Goal: Task Accomplishment & Management: Complete application form

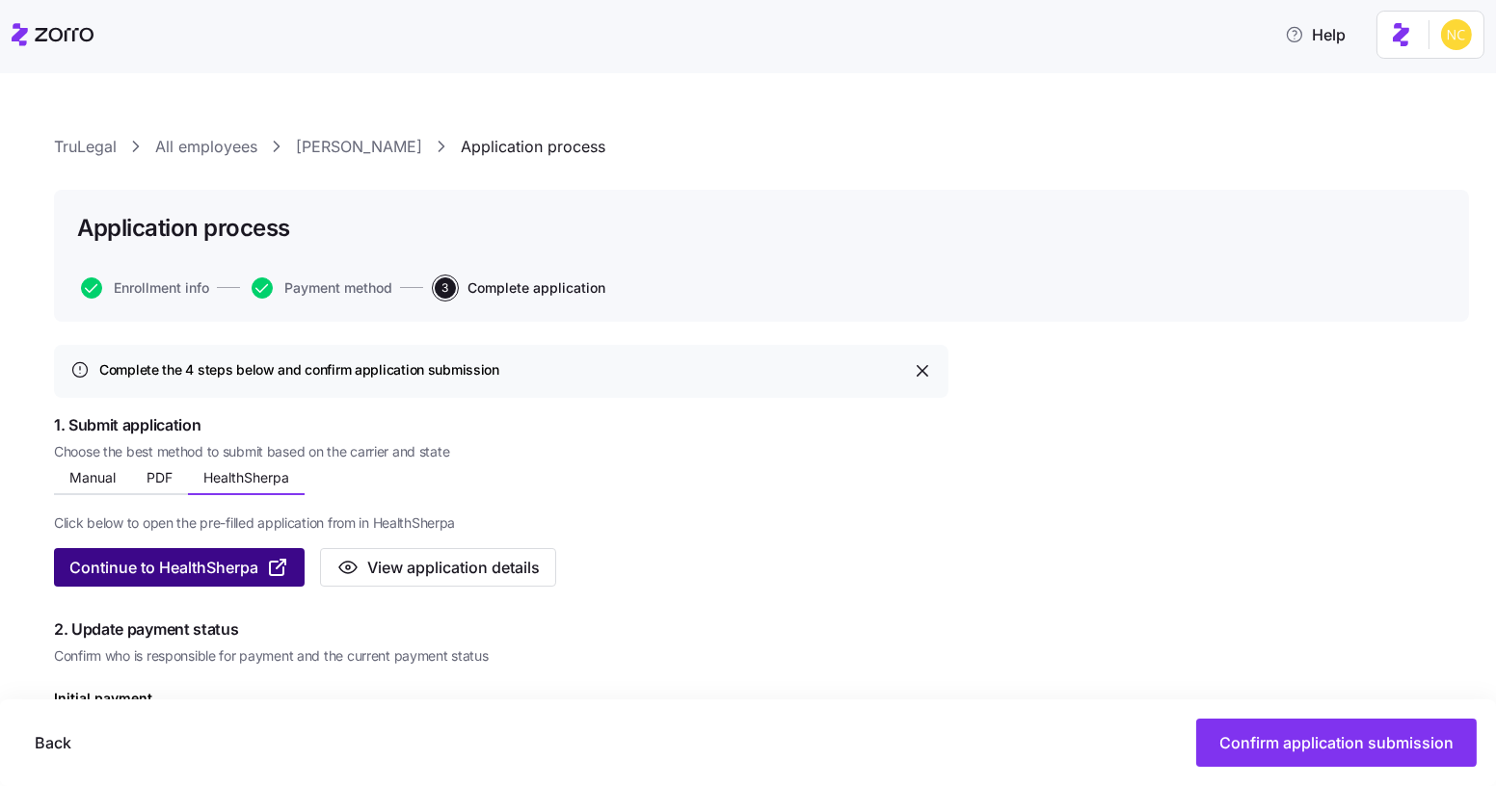
click at [216, 553] on button "Continue to HealthSherpa" at bounding box center [179, 567] width 251 height 39
click at [59, 34] on icon at bounding box center [53, 34] width 82 height 23
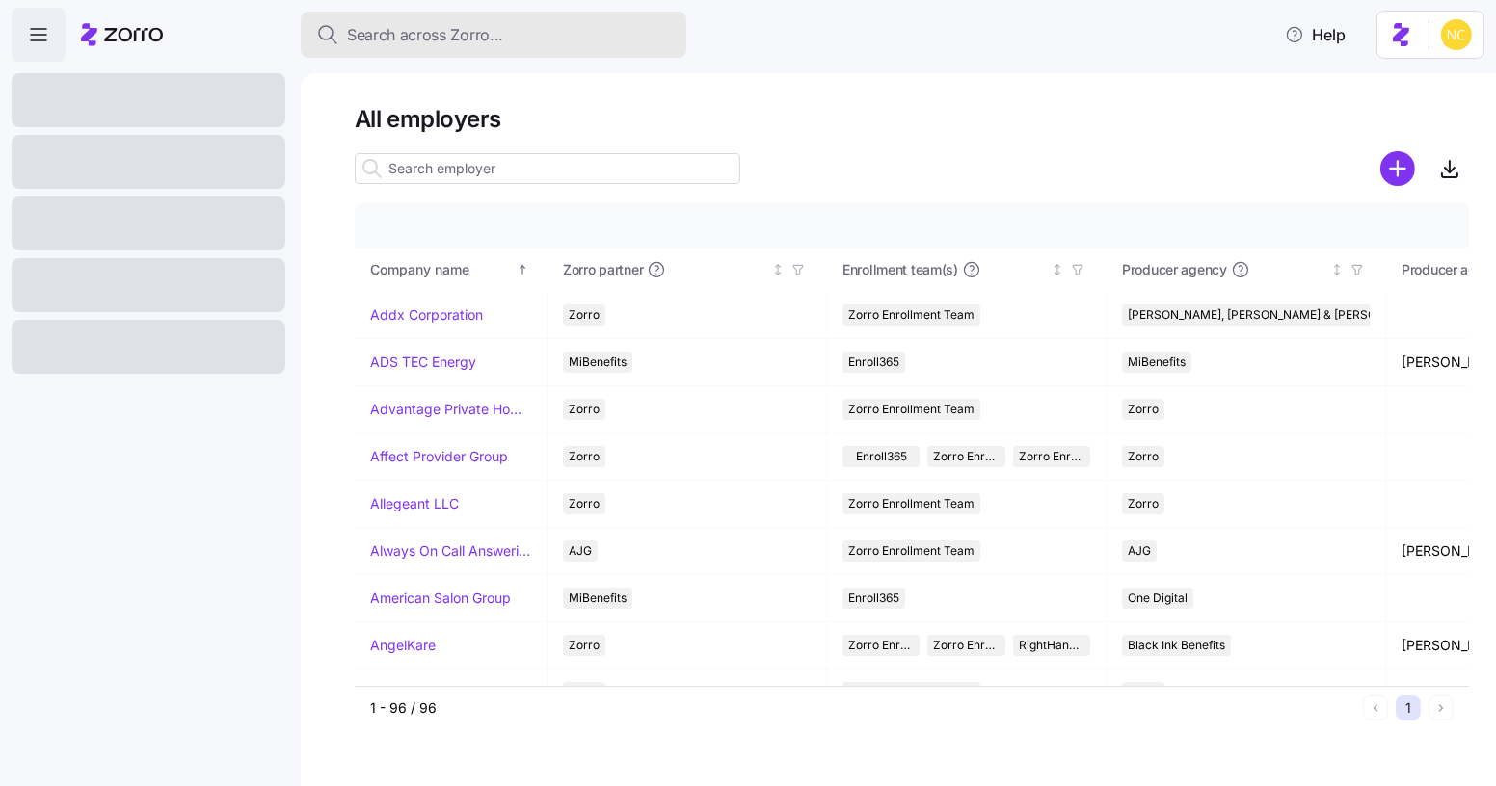
click at [512, 37] on div "Search across Zorro..." at bounding box center [493, 35] width 355 height 24
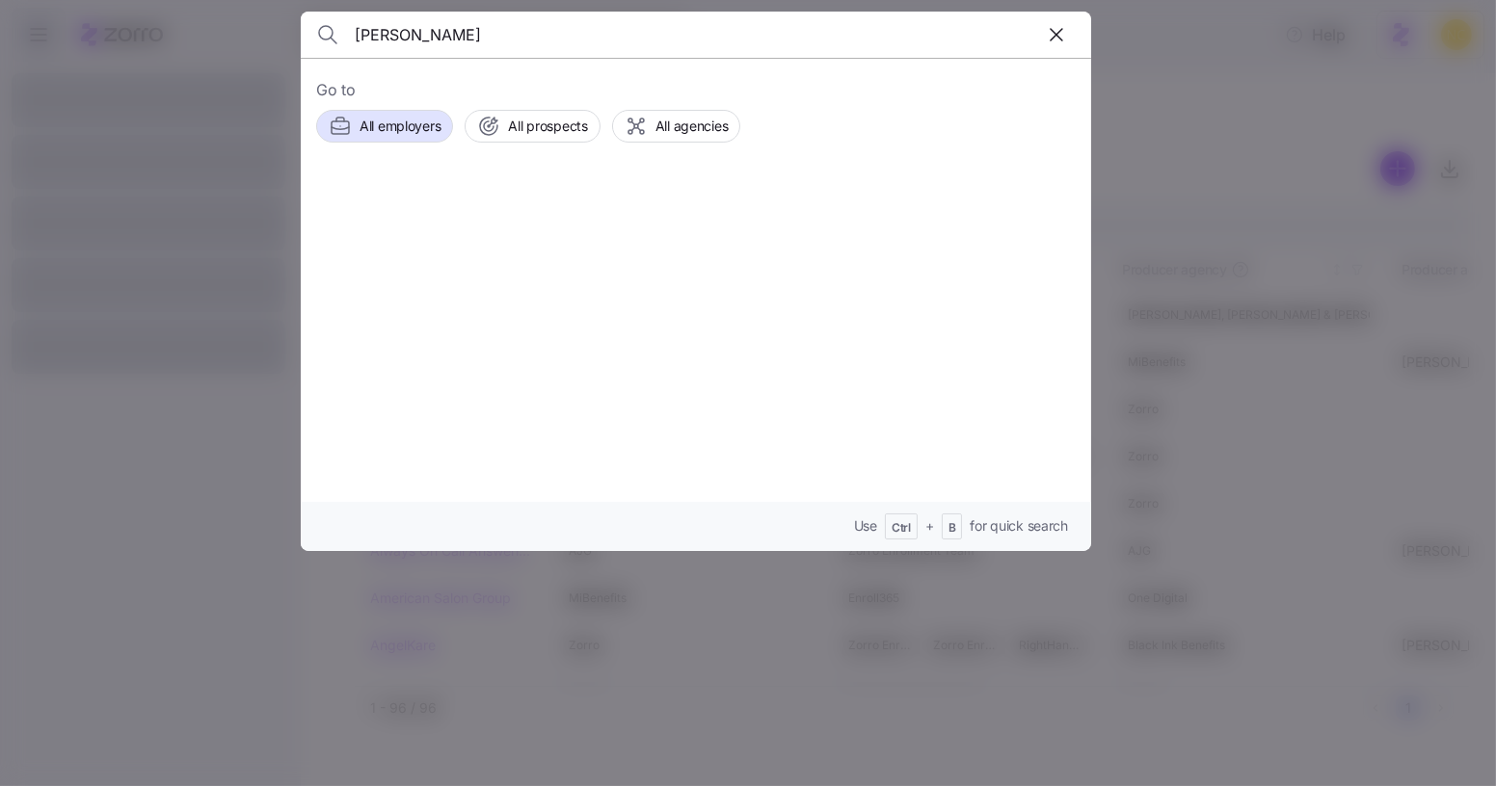
type input "kyle powers"
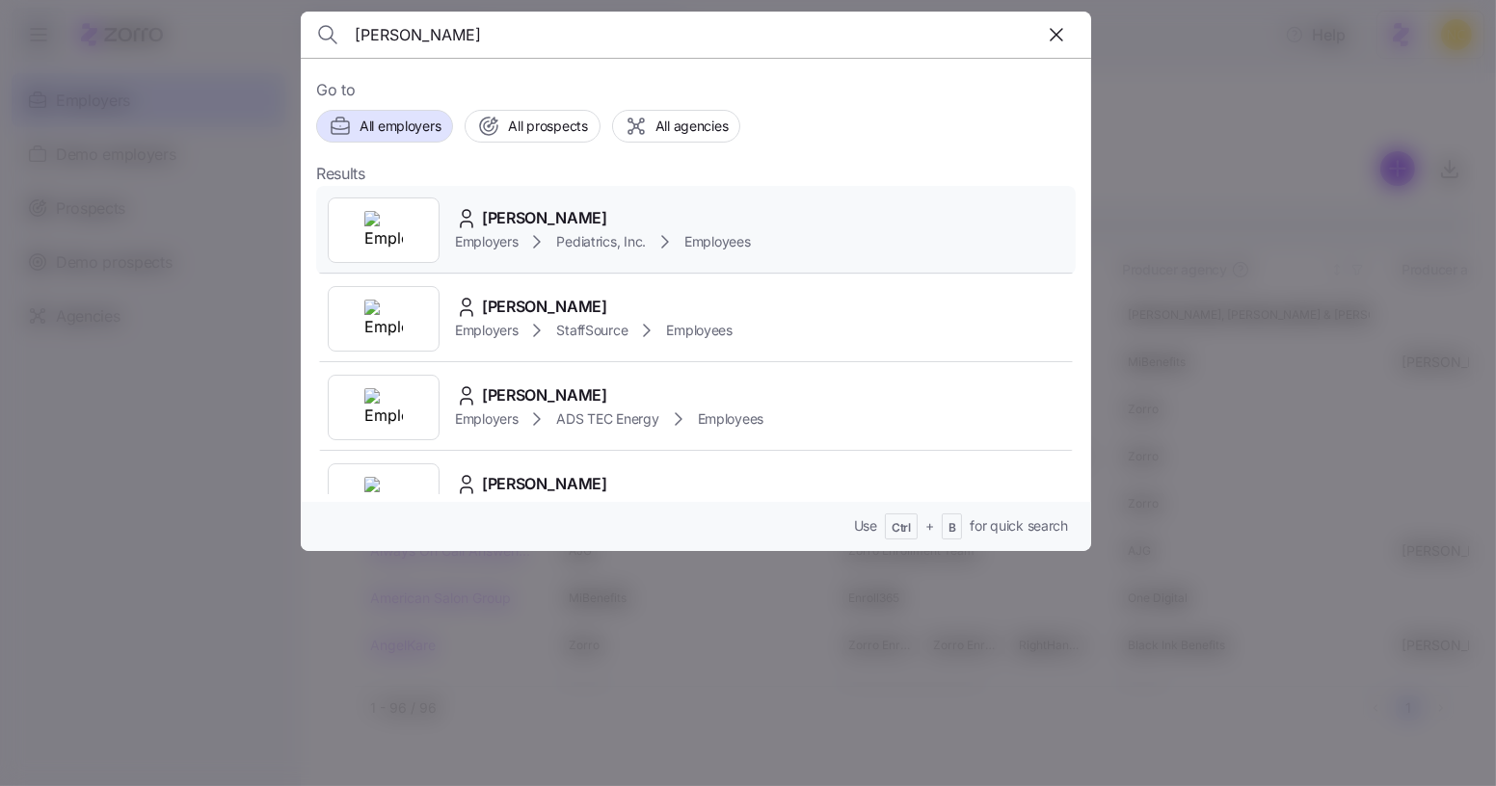
click at [557, 203] on div "Kyle Powers Employers Pediatrics, Inc. Employees" at bounding box center [695, 230] width 759 height 89
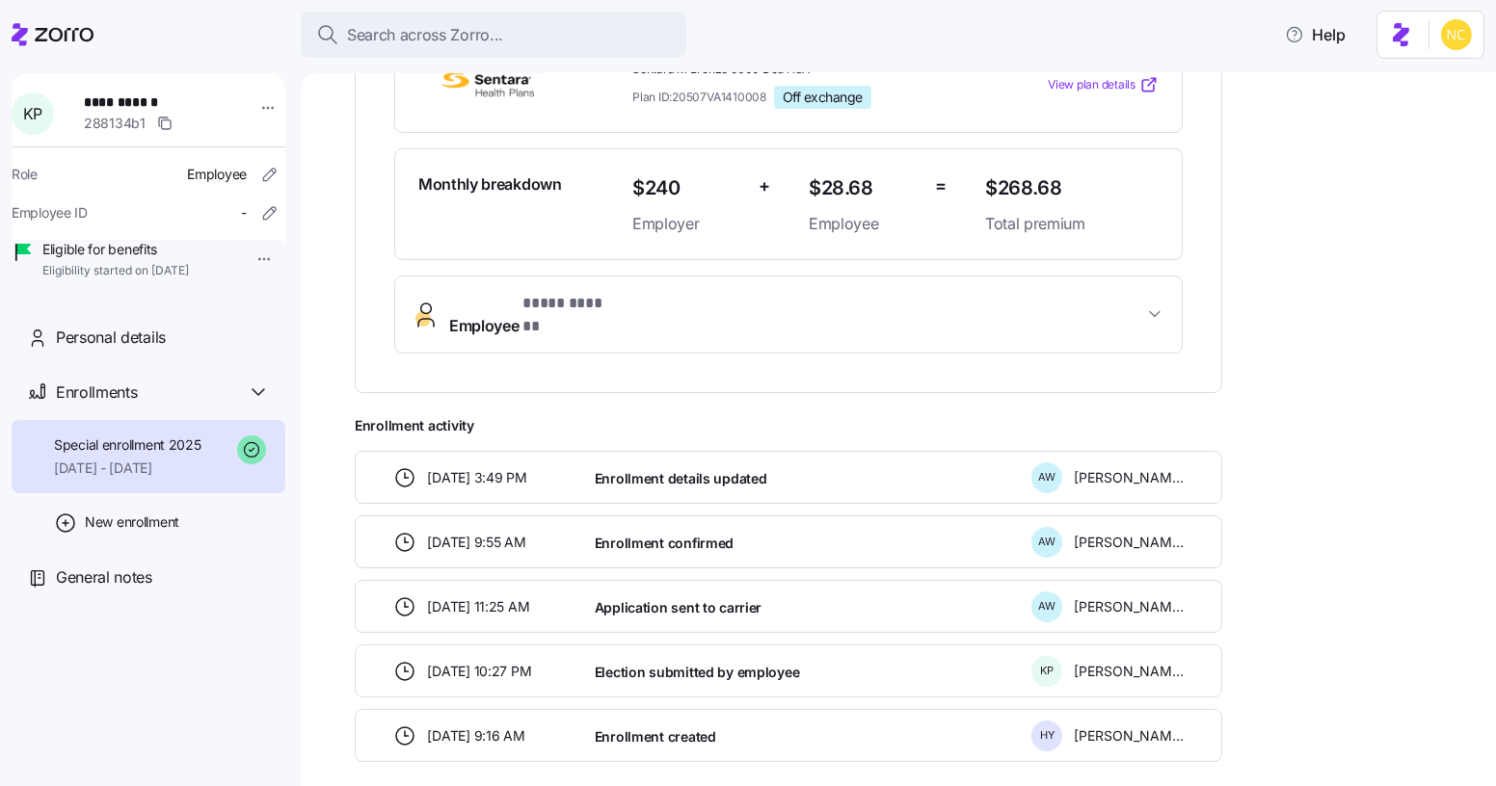
scroll to position [479, 0]
click at [1283, 705] on div "**********" at bounding box center [912, 292] width 1114 height 939
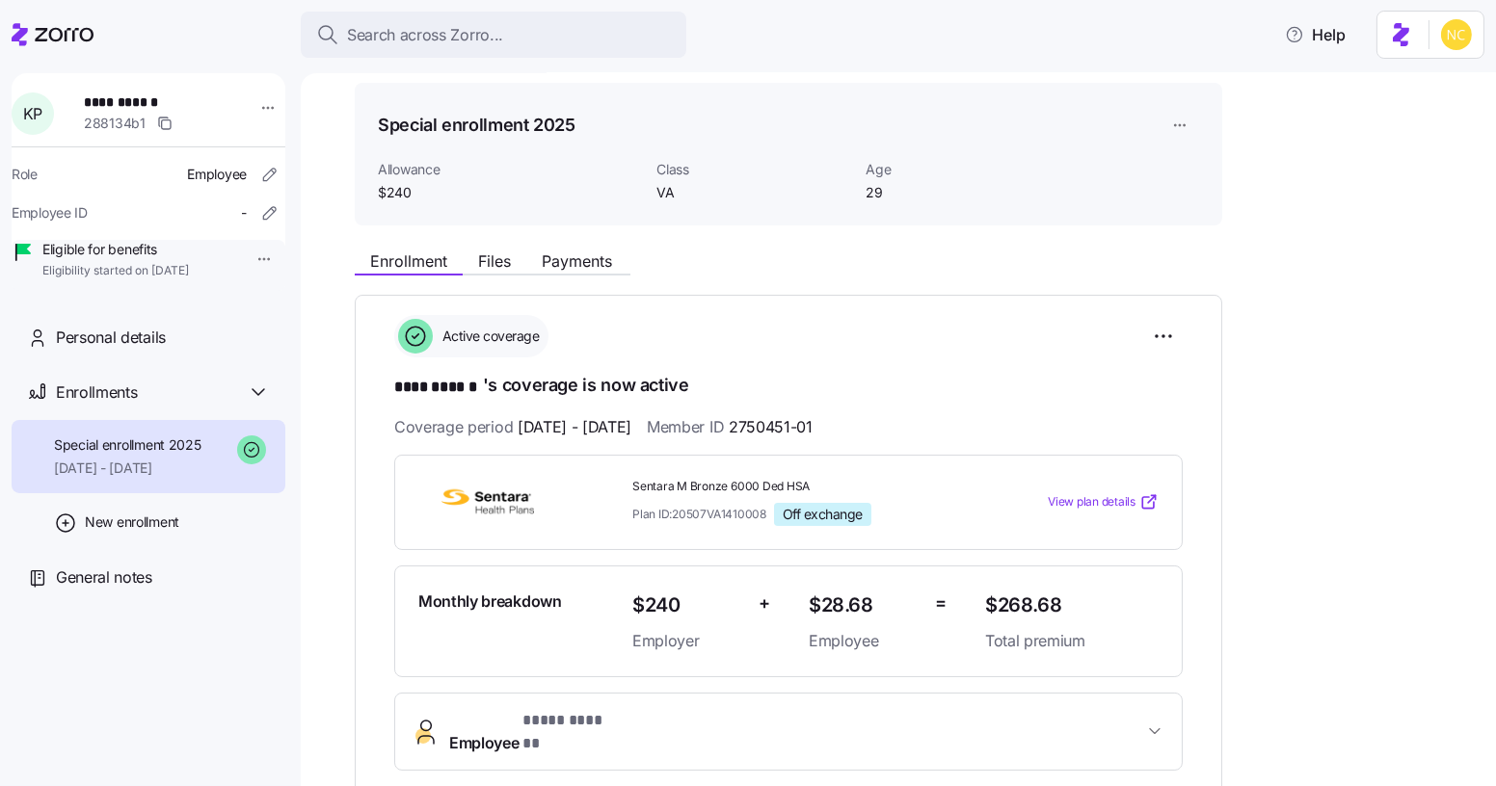
scroll to position [544, 0]
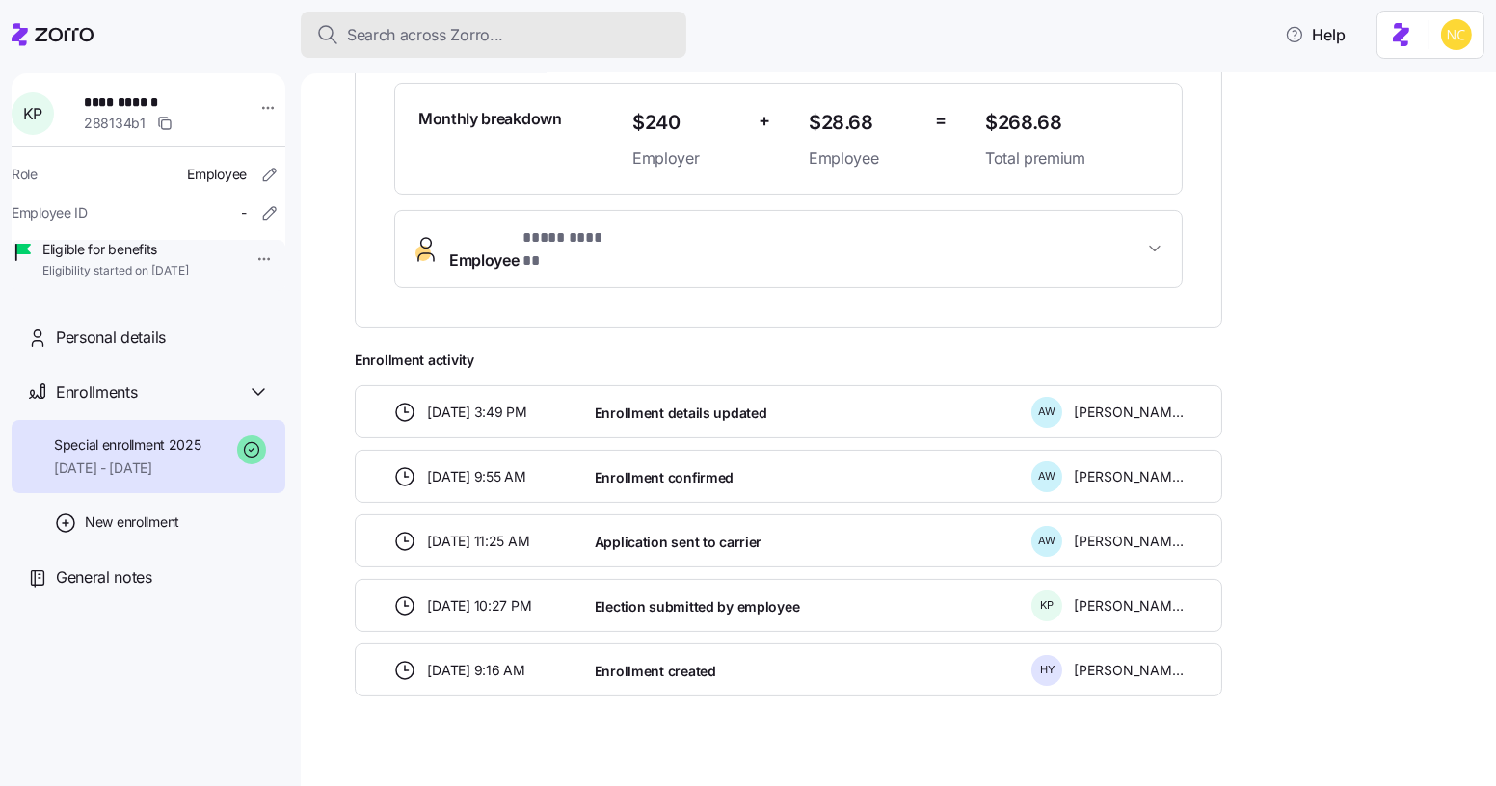
click at [416, 44] on span "Search across Zorro..." at bounding box center [425, 35] width 156 height 24
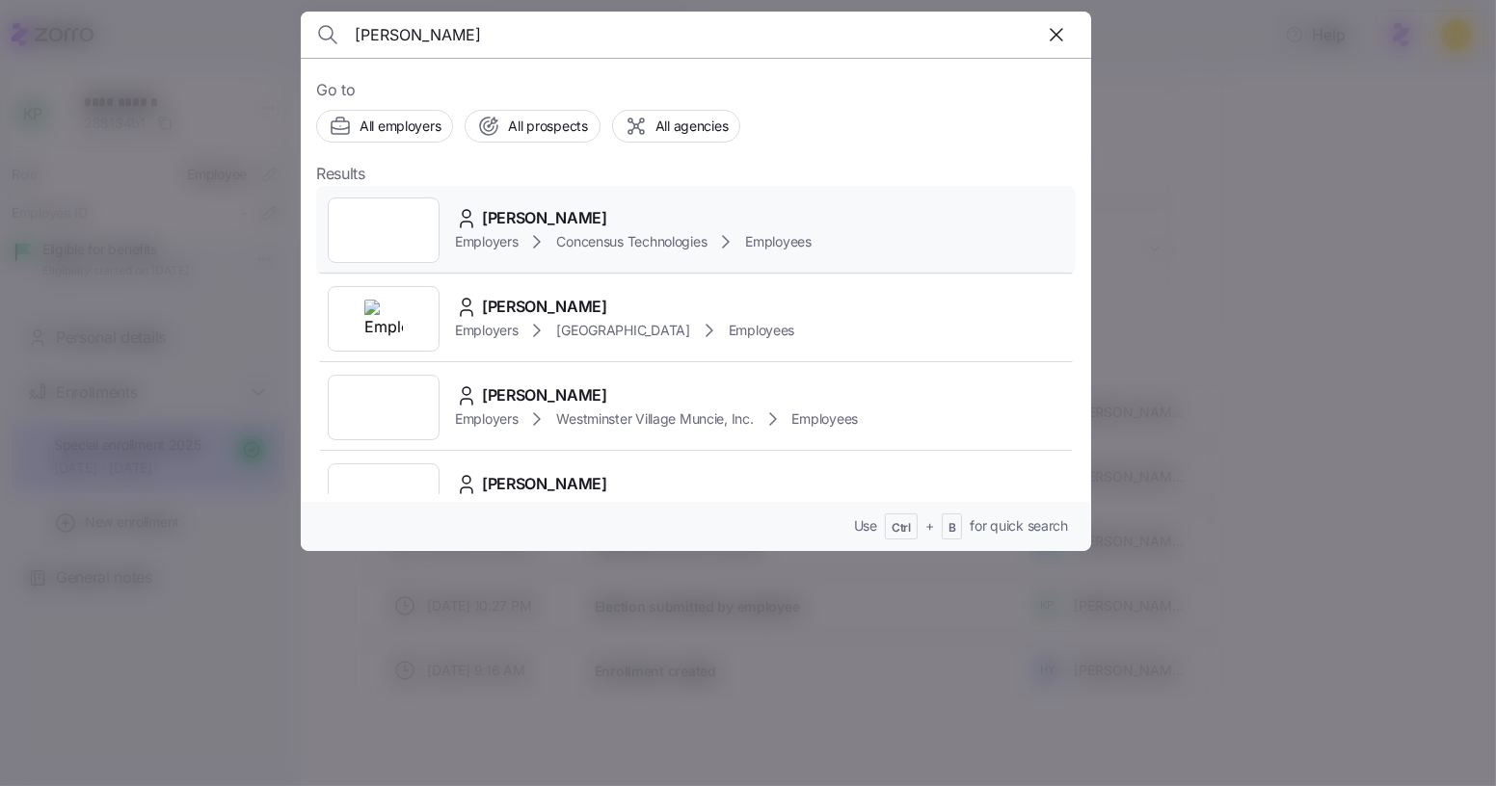
type input "andrew kohls"
click at [524, 218] on span "Andrew Kohls" at bounding box center [544, 218] width 125 height 24
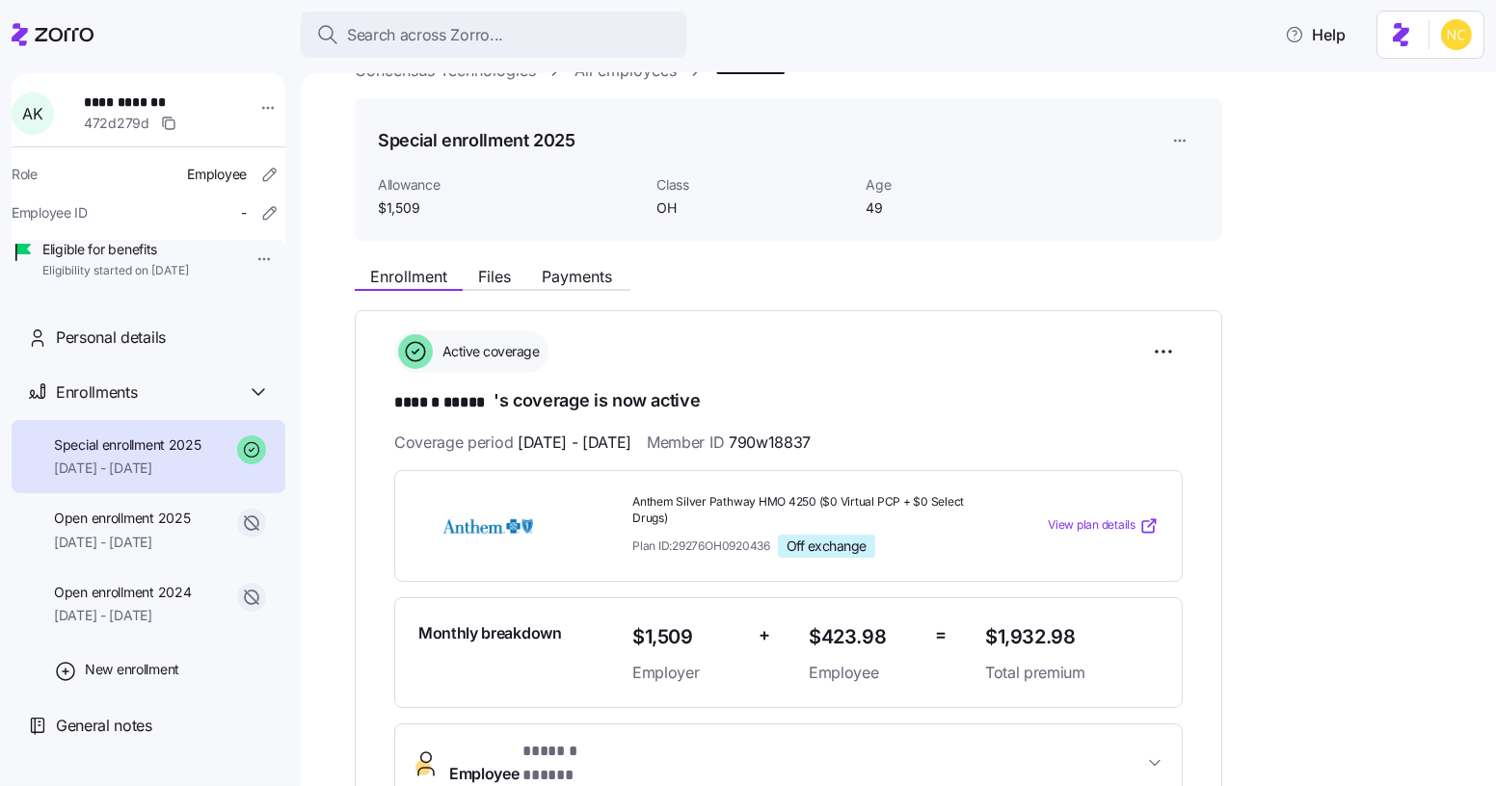
scroll to position [40, 0]
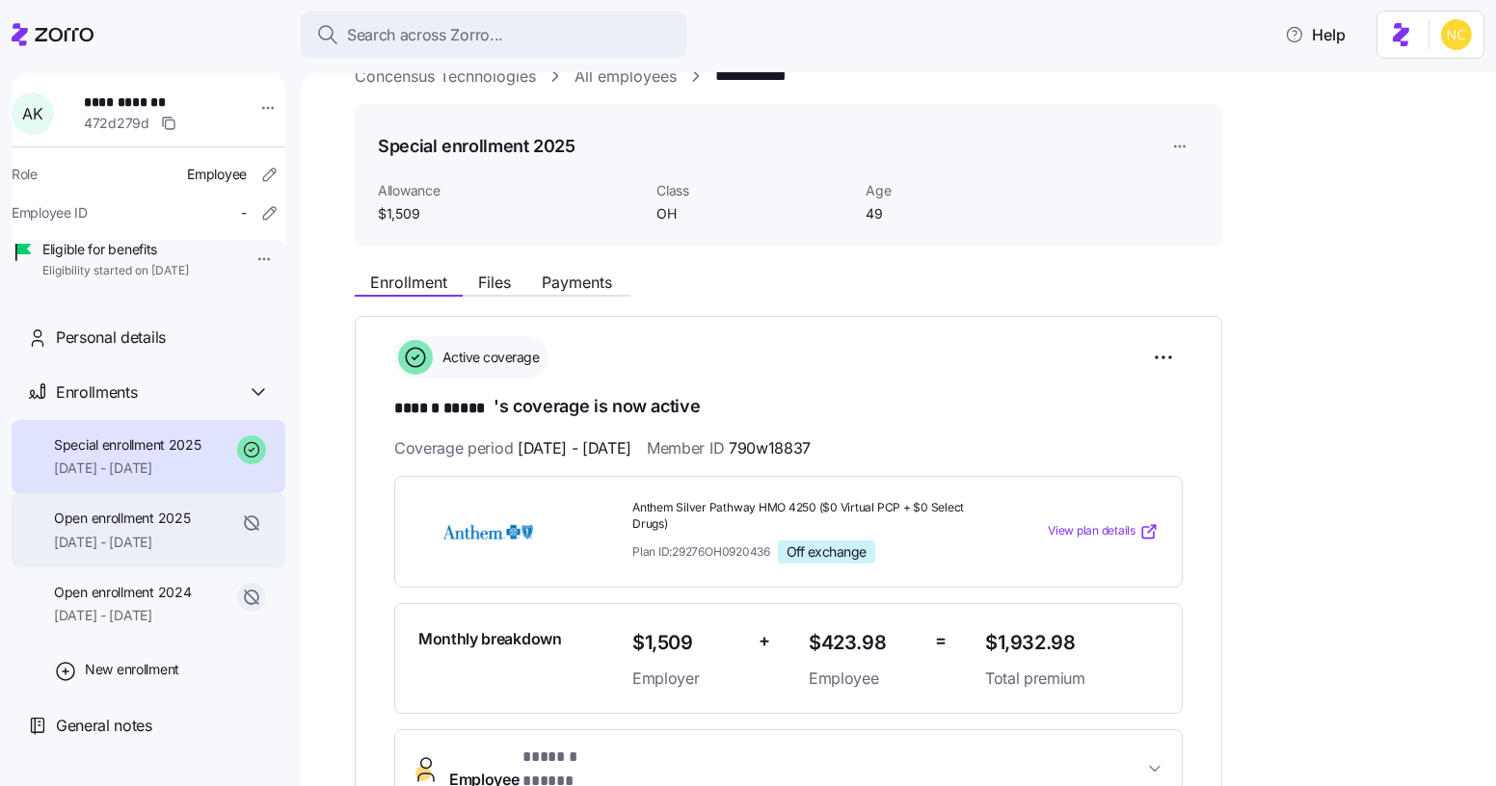
click at [183, 552] on span "01/01/2025 - 07/31/2025" at bounding box center [122, 542] width 136 height 19
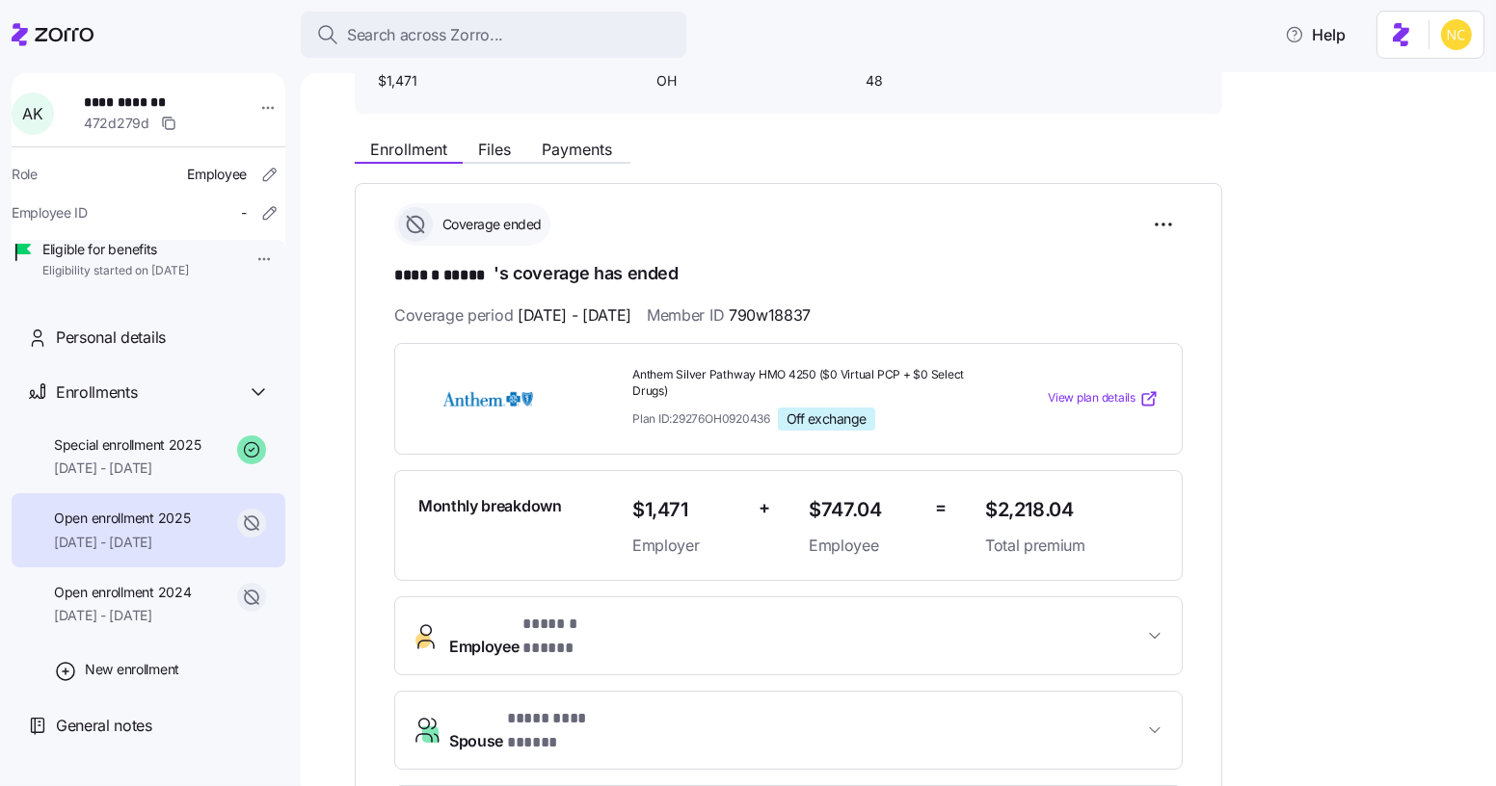
scroll to position [209, 0]
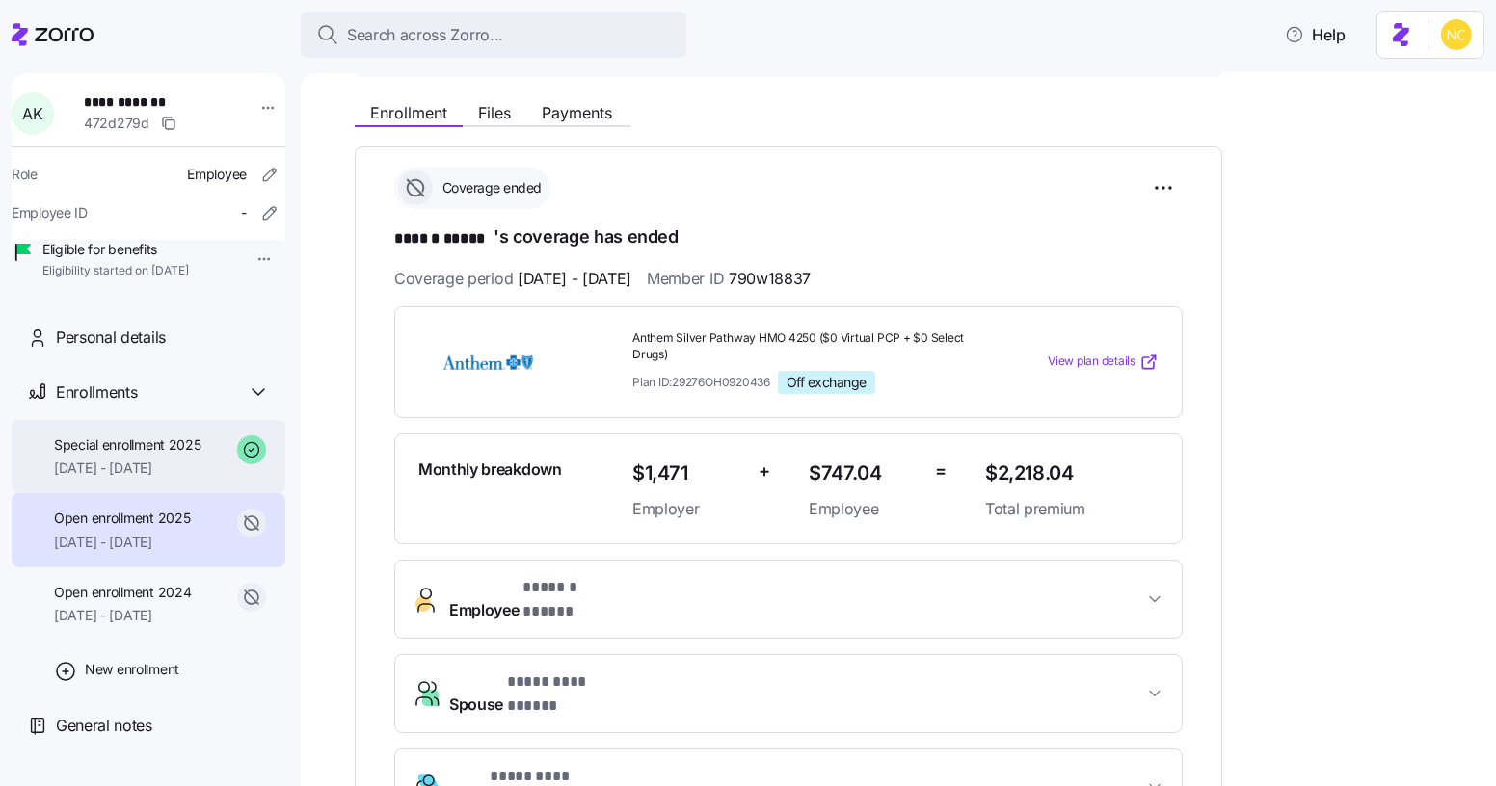
click at [187, 479] on div "Special enrollment 2025 08/01/2025 - 12/31/2025" at bounding box center [127, 457] width 147 height 43
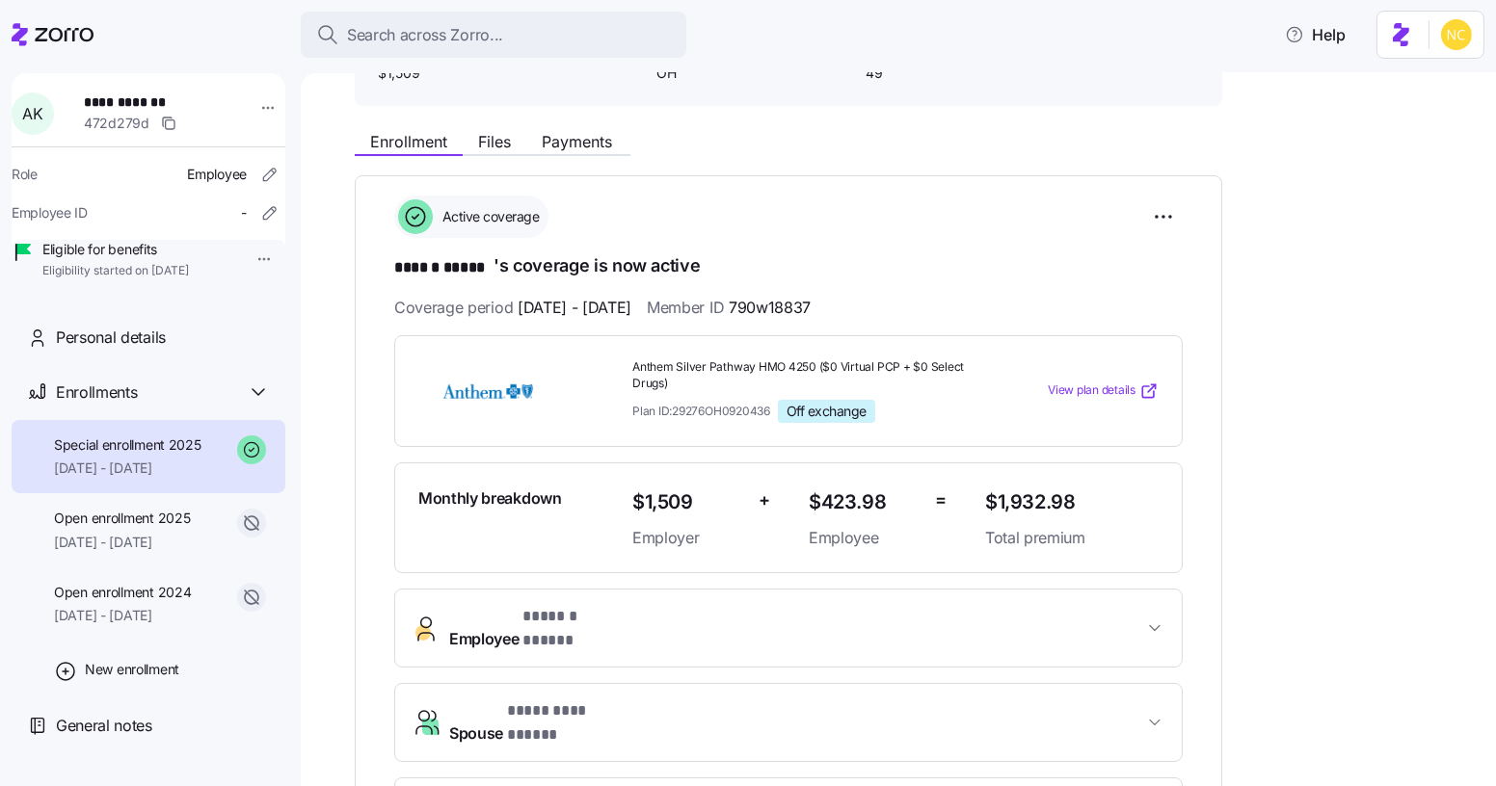
scroll to position [181, 0]
click at [480, 575] on div "**********" at bounding box center [788, 735] width 788 height 803
click at [511, 628] on button "Employee * ****** ***** *" at bounding box center [788, 627] width 786 height 77
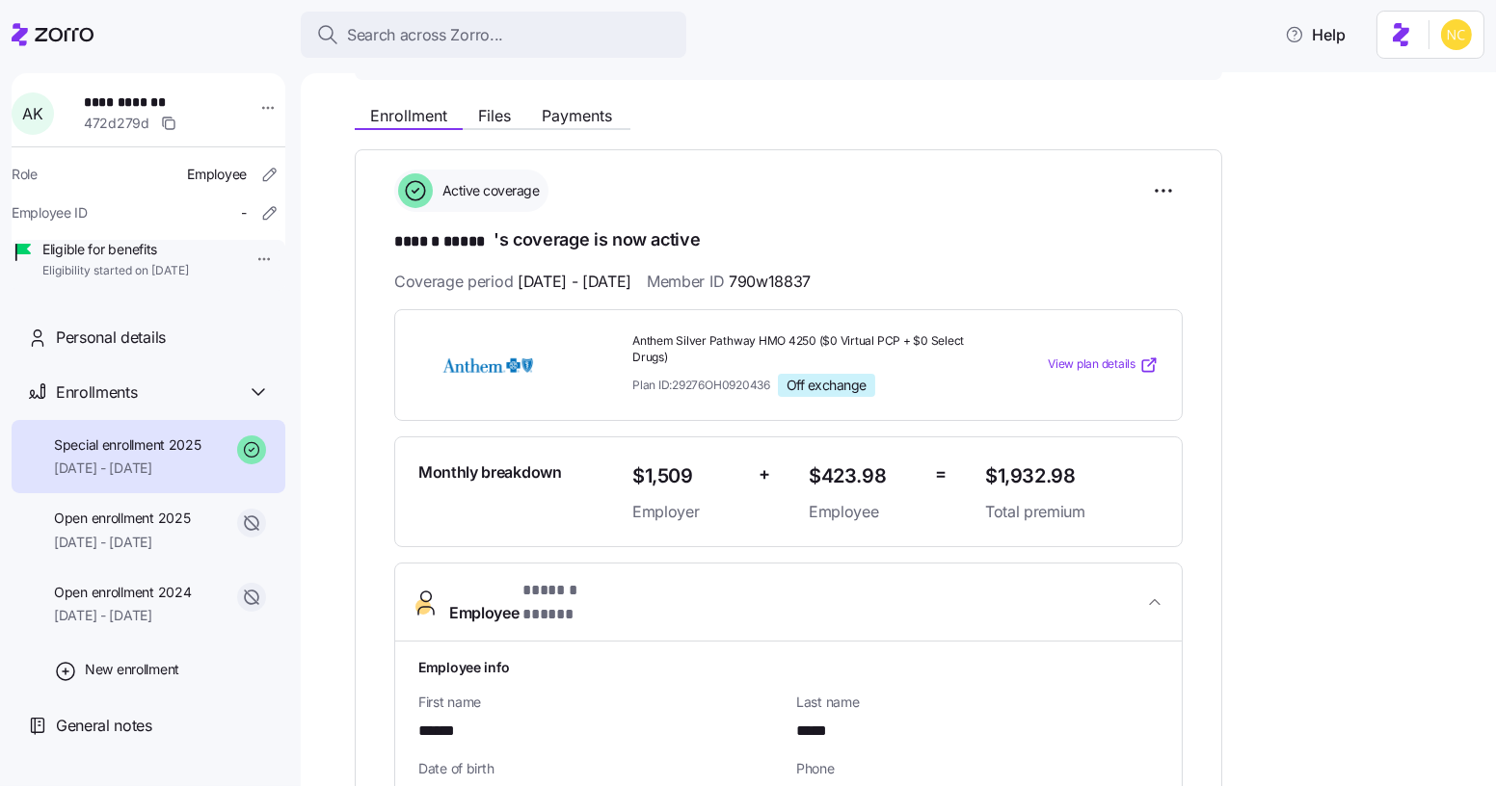
scroll to position [207, 0]
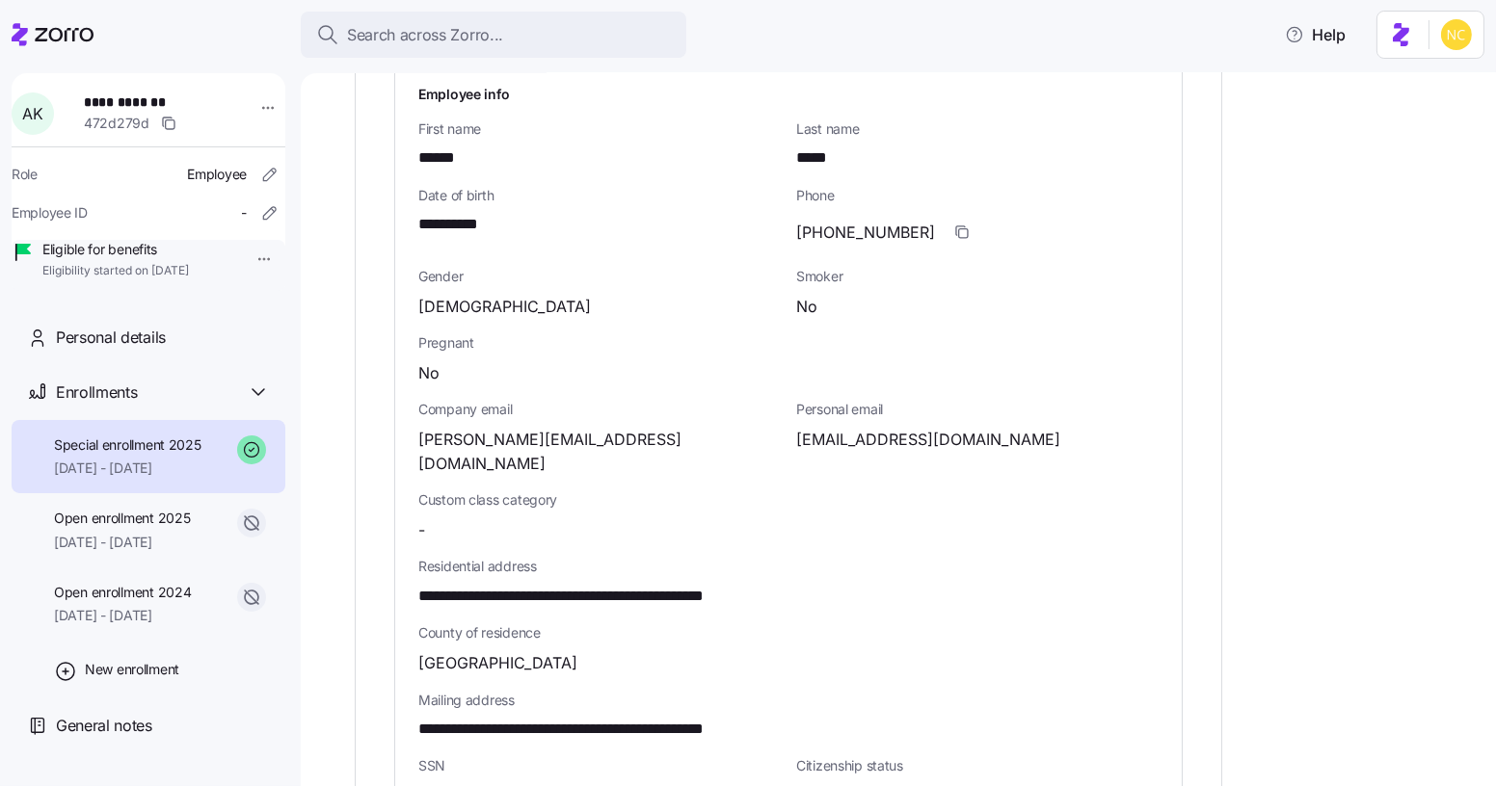
scroll to position [783, 0]
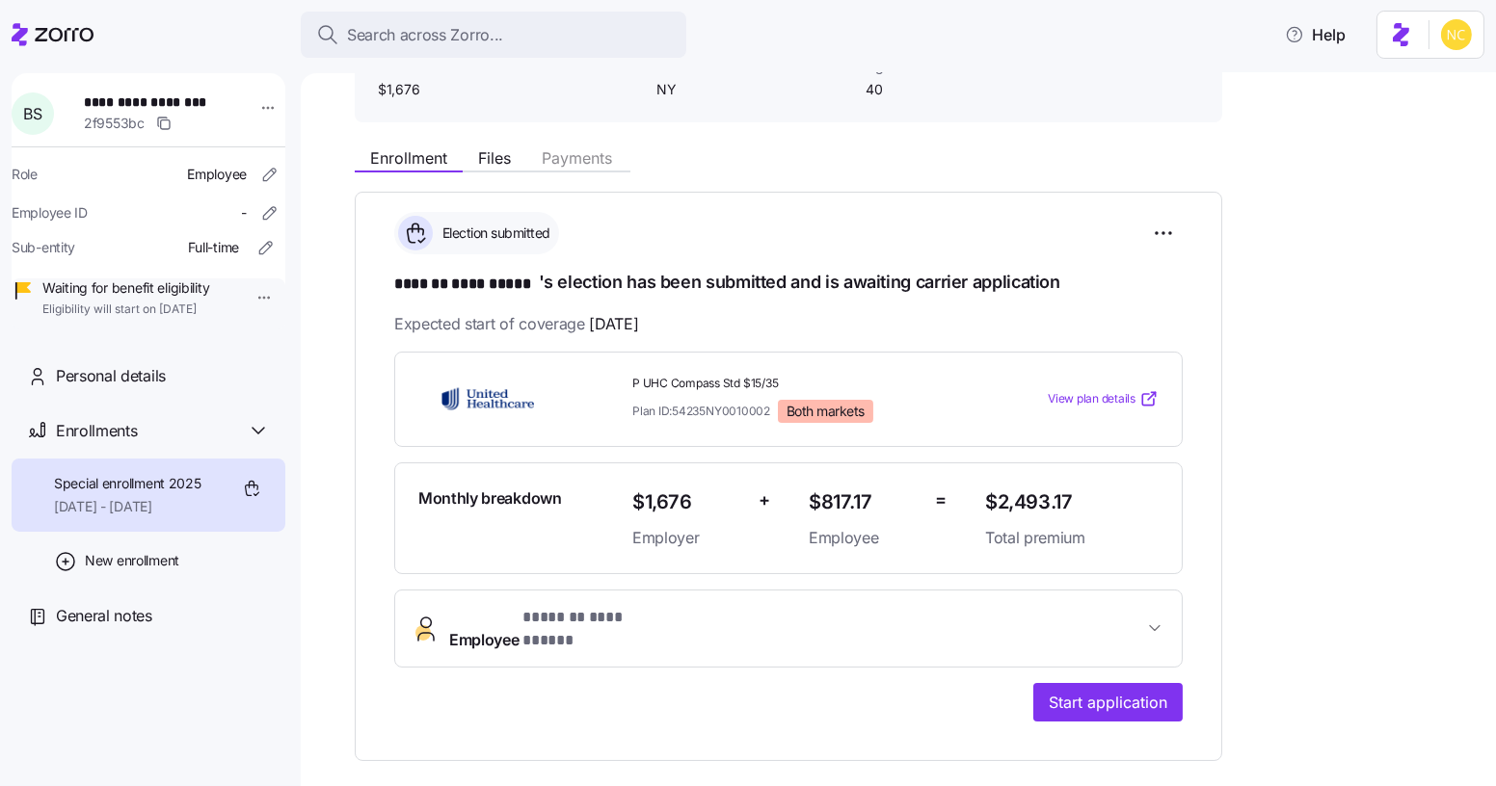
scroll to position [406, 0]
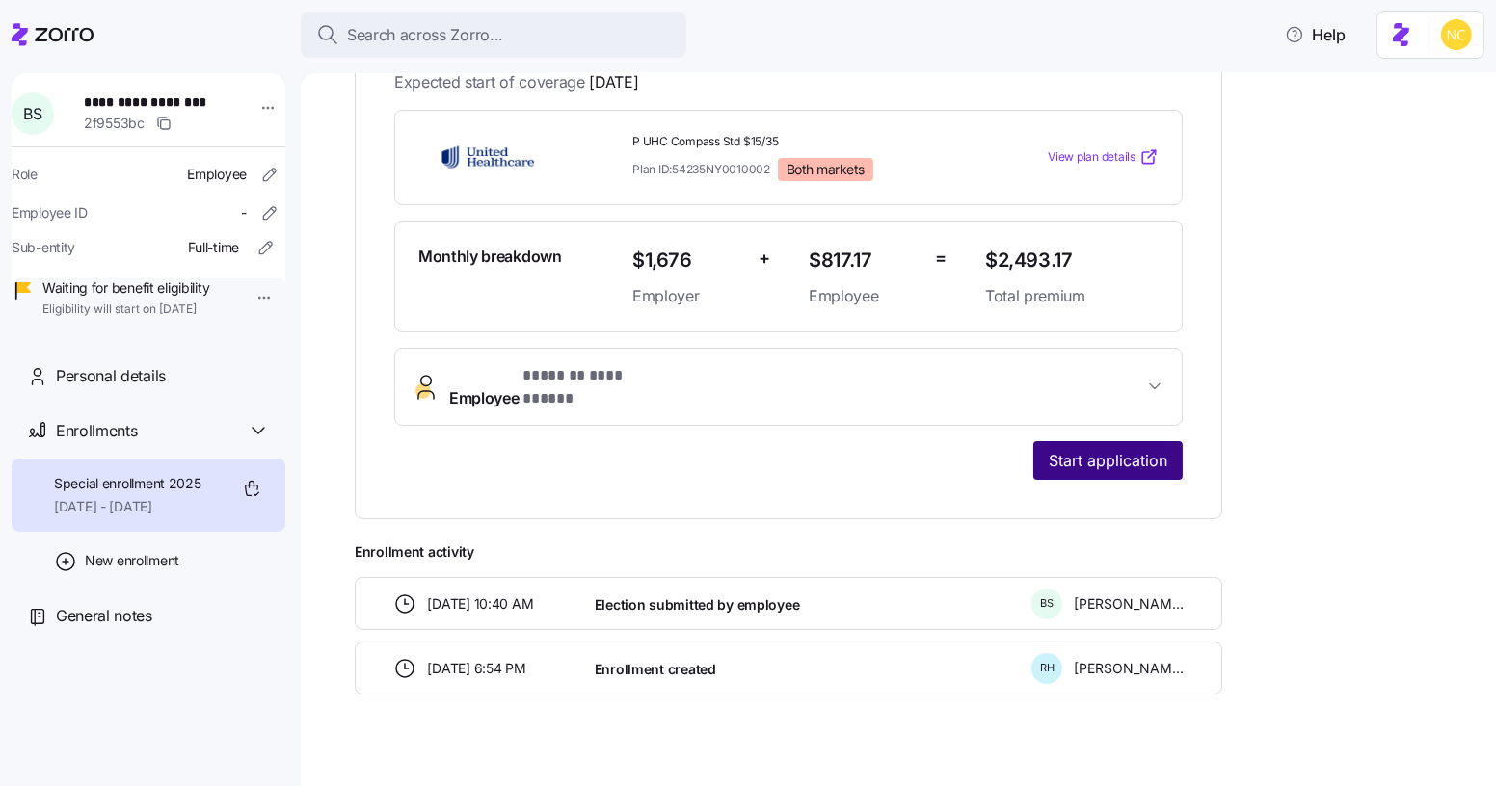
click at [1105, 441] on button "Start application" at bounding box center [1107, 460] width 149 height 39
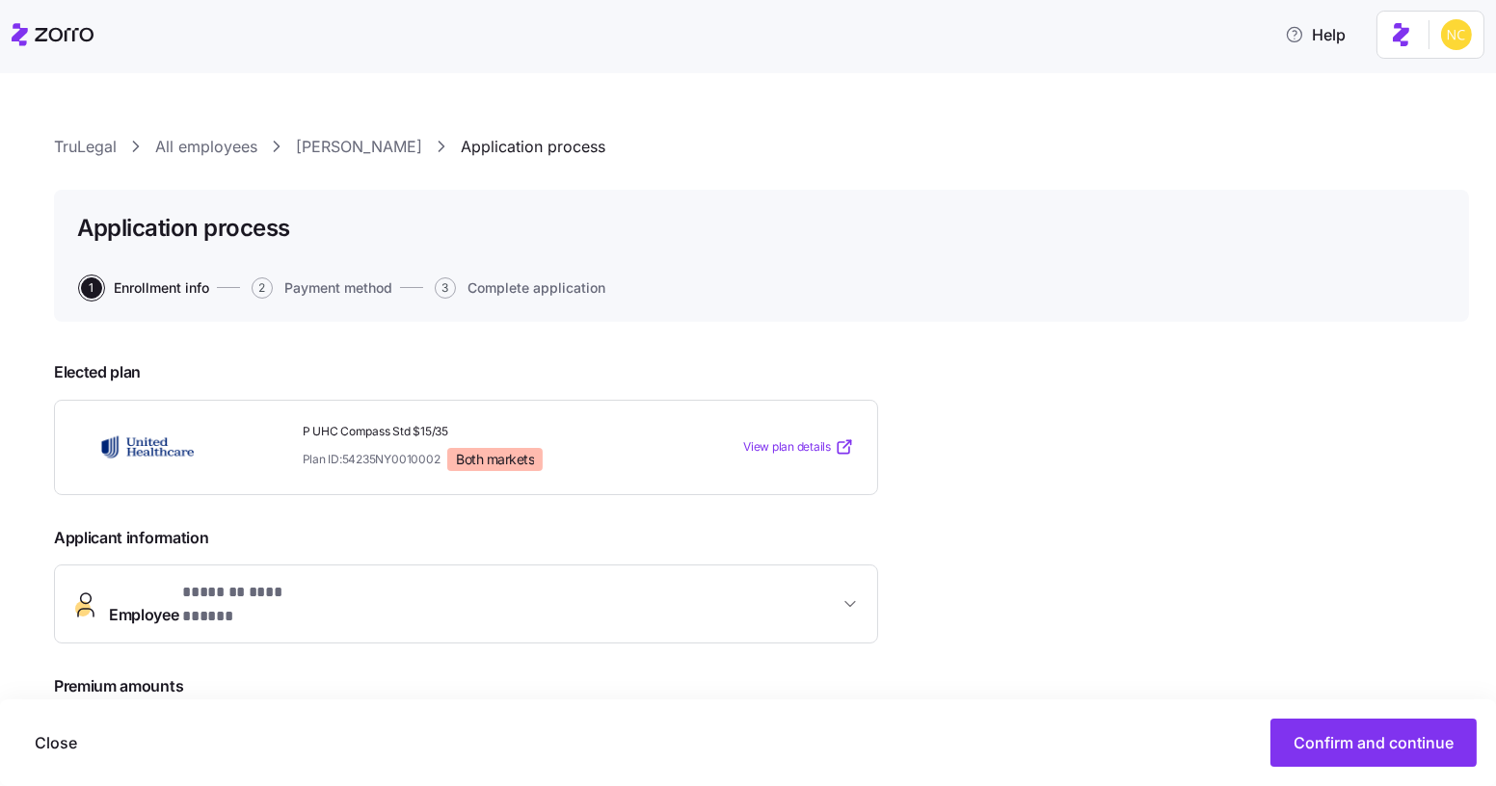
scroll to position [293, 0]
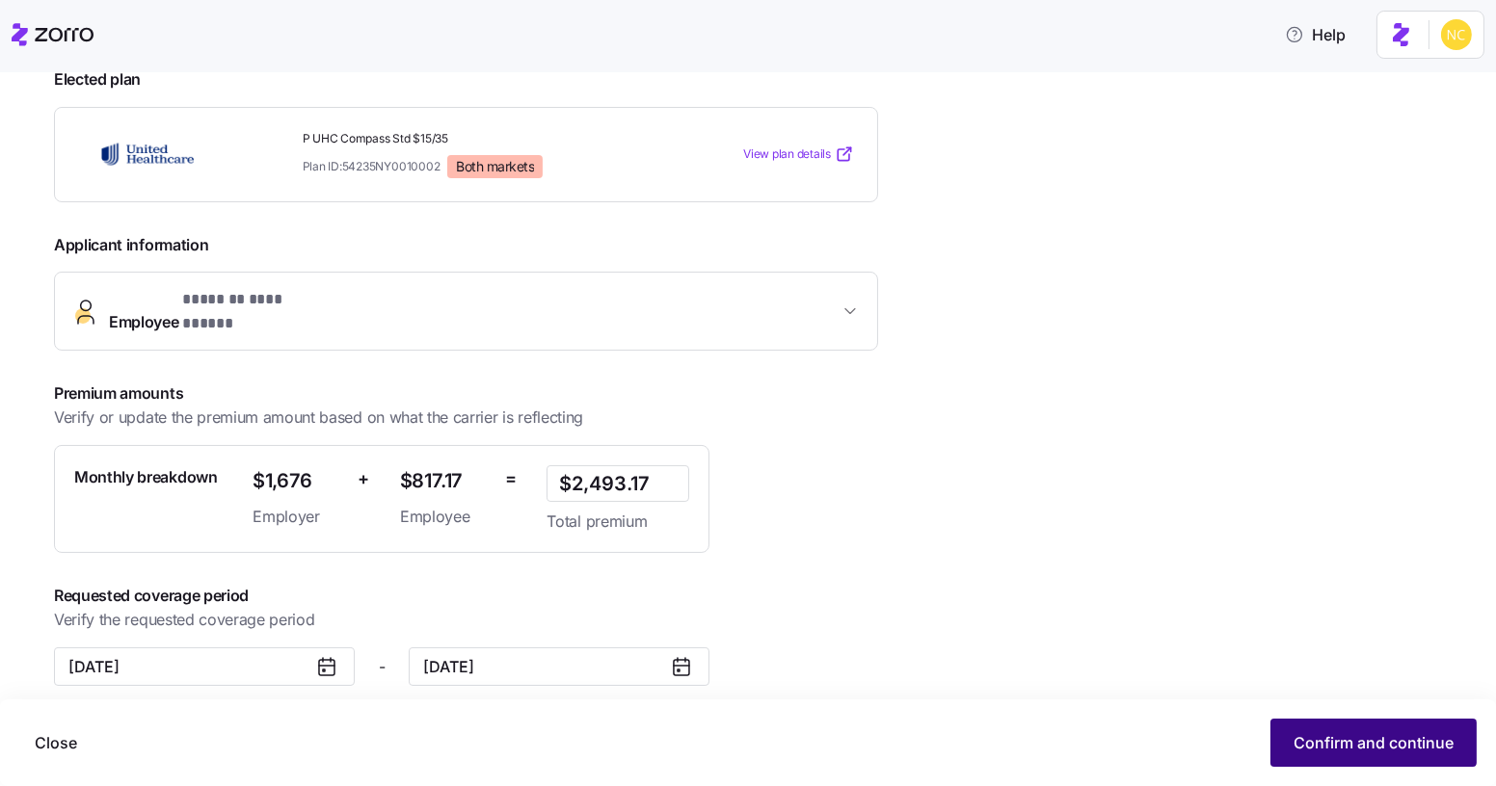
click at [1371, 731] on button "Confirm and continue" at bounding box center [1373, 743] width 206 height 48
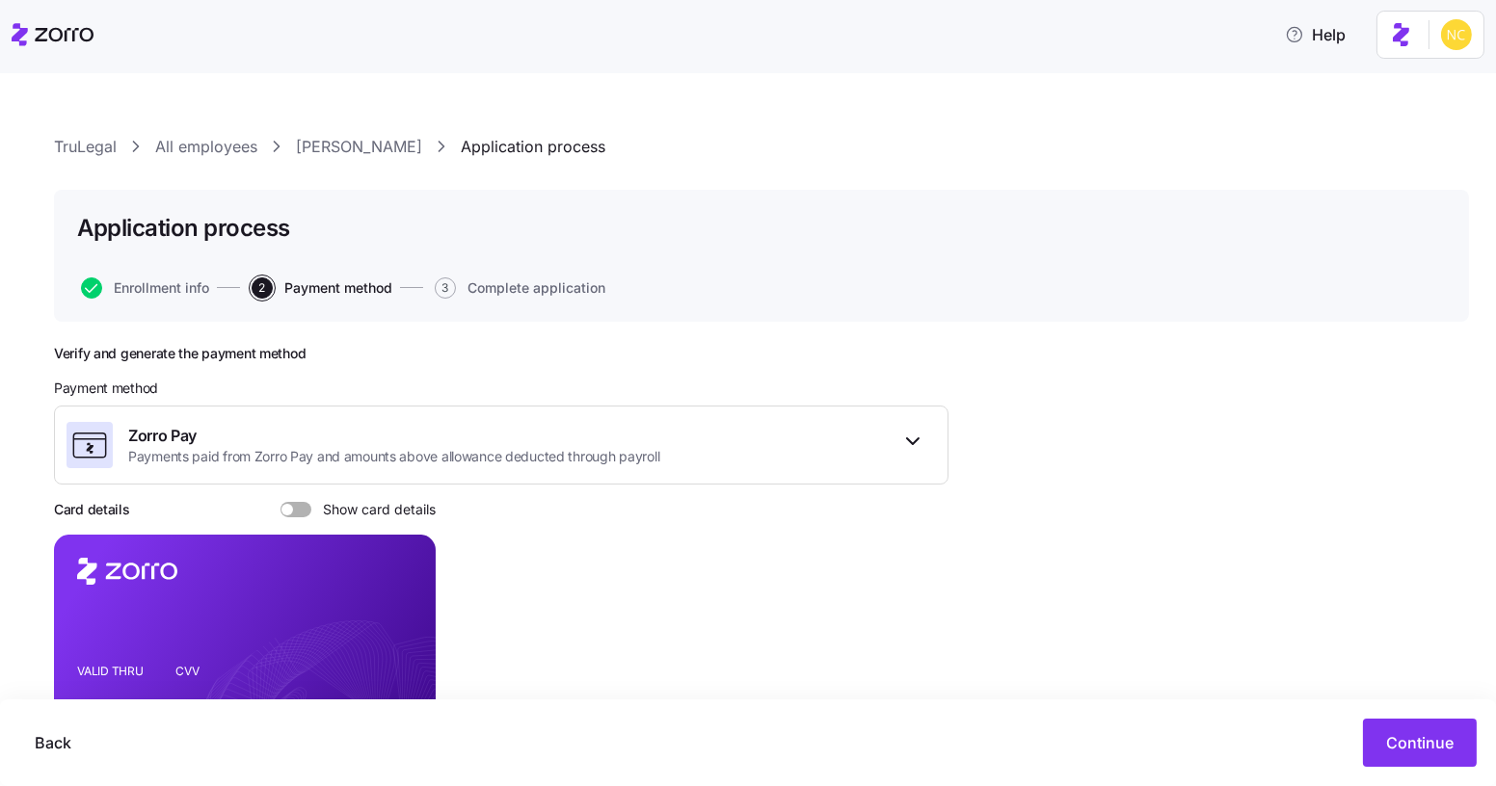
scroll to position [165, 0]
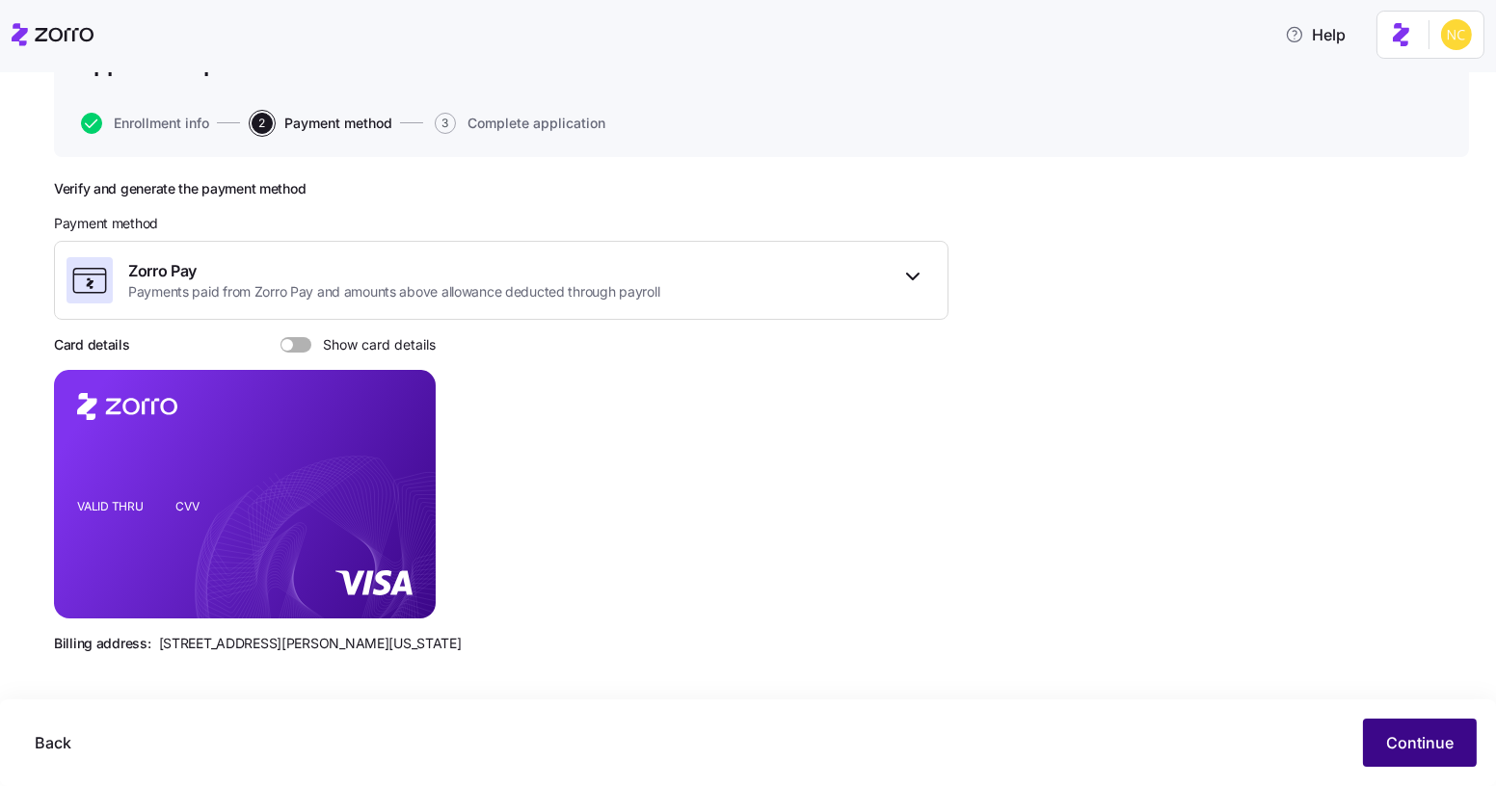
click at [1411, 732] on span "Continue" at bounding box center [1419, 743] width 67 height 23
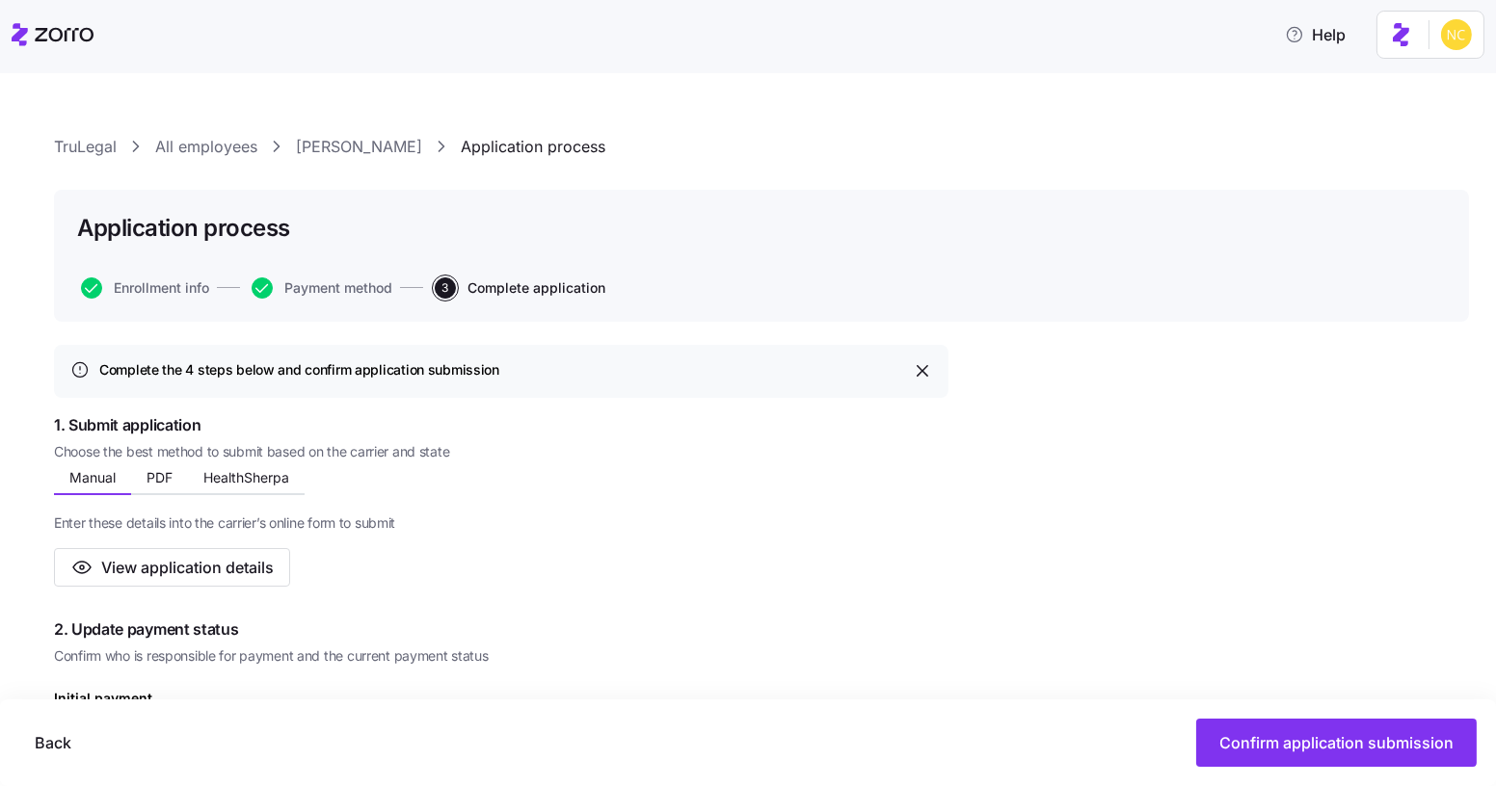
click at [263, 492] on div "Manual PDF HealthSherpa" at bounding box center [179, 480] width 251 height 29
click at [260, 473] on span "HealthSherpa" at bounding box center [246, 477] width 86 height 13
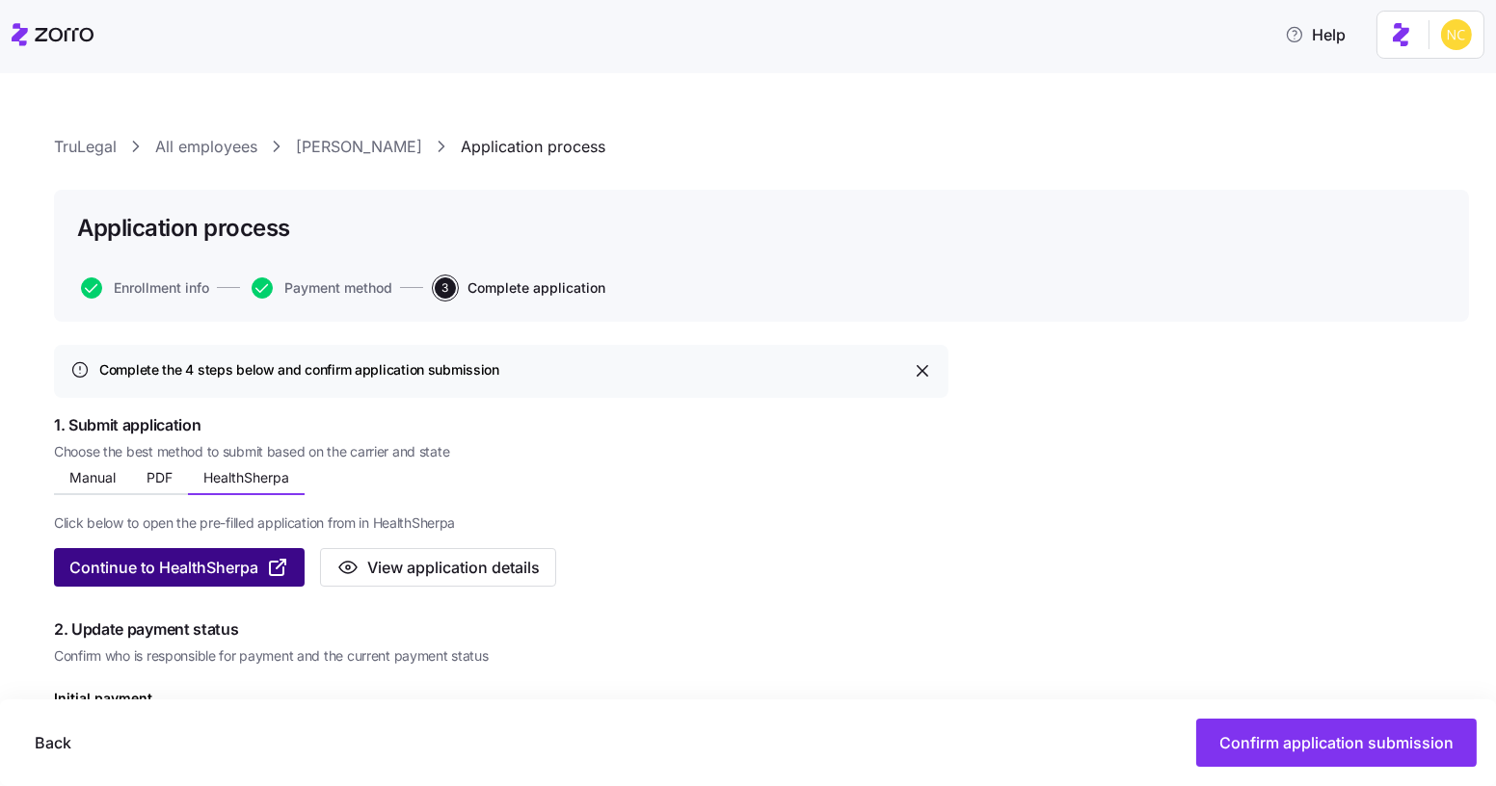
click at [280, 552] on button "Continue to HealthSherpa" at bounding box center [179, 567] width 251 height 39
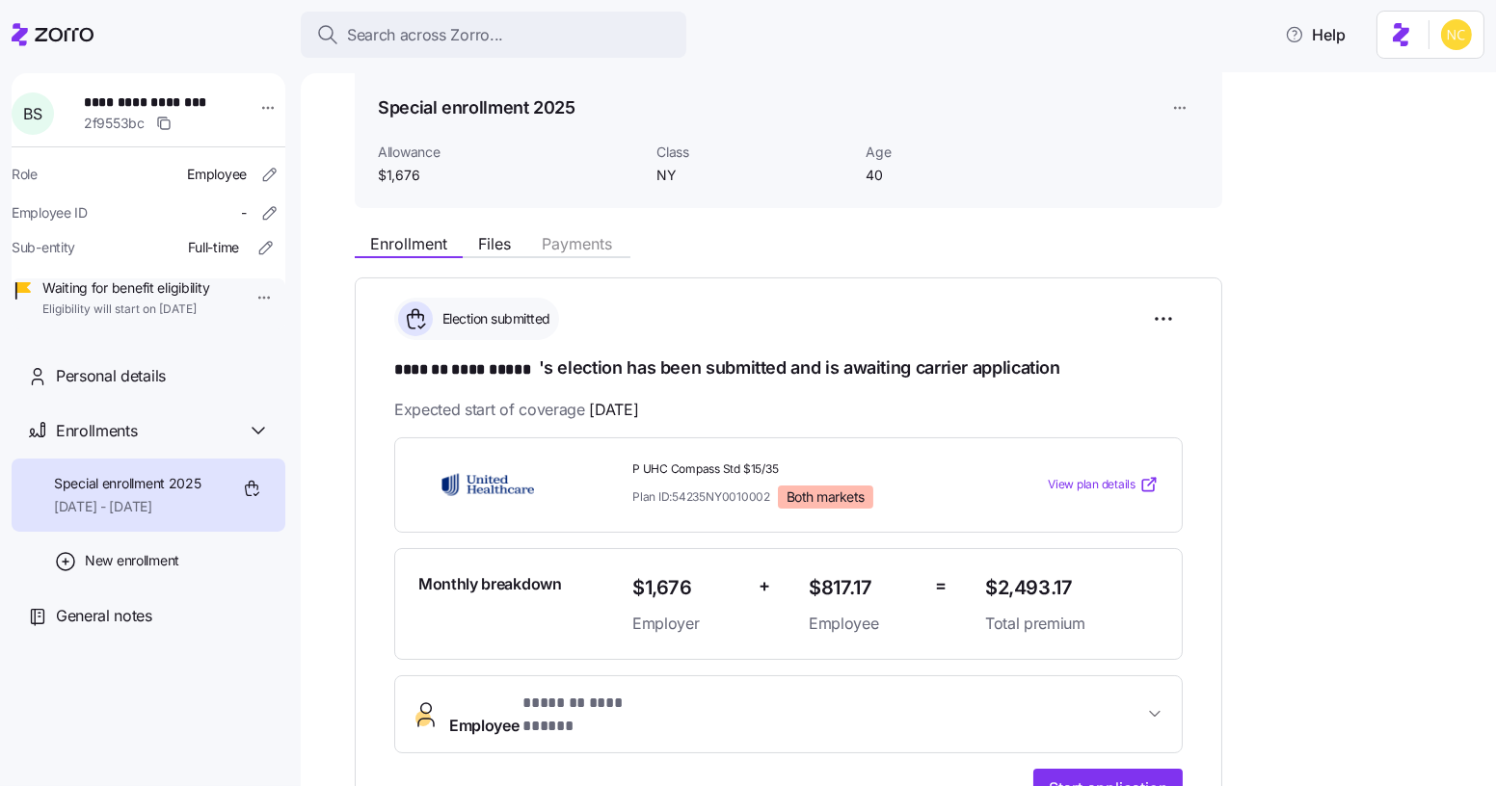
scroll to position [80, 0]
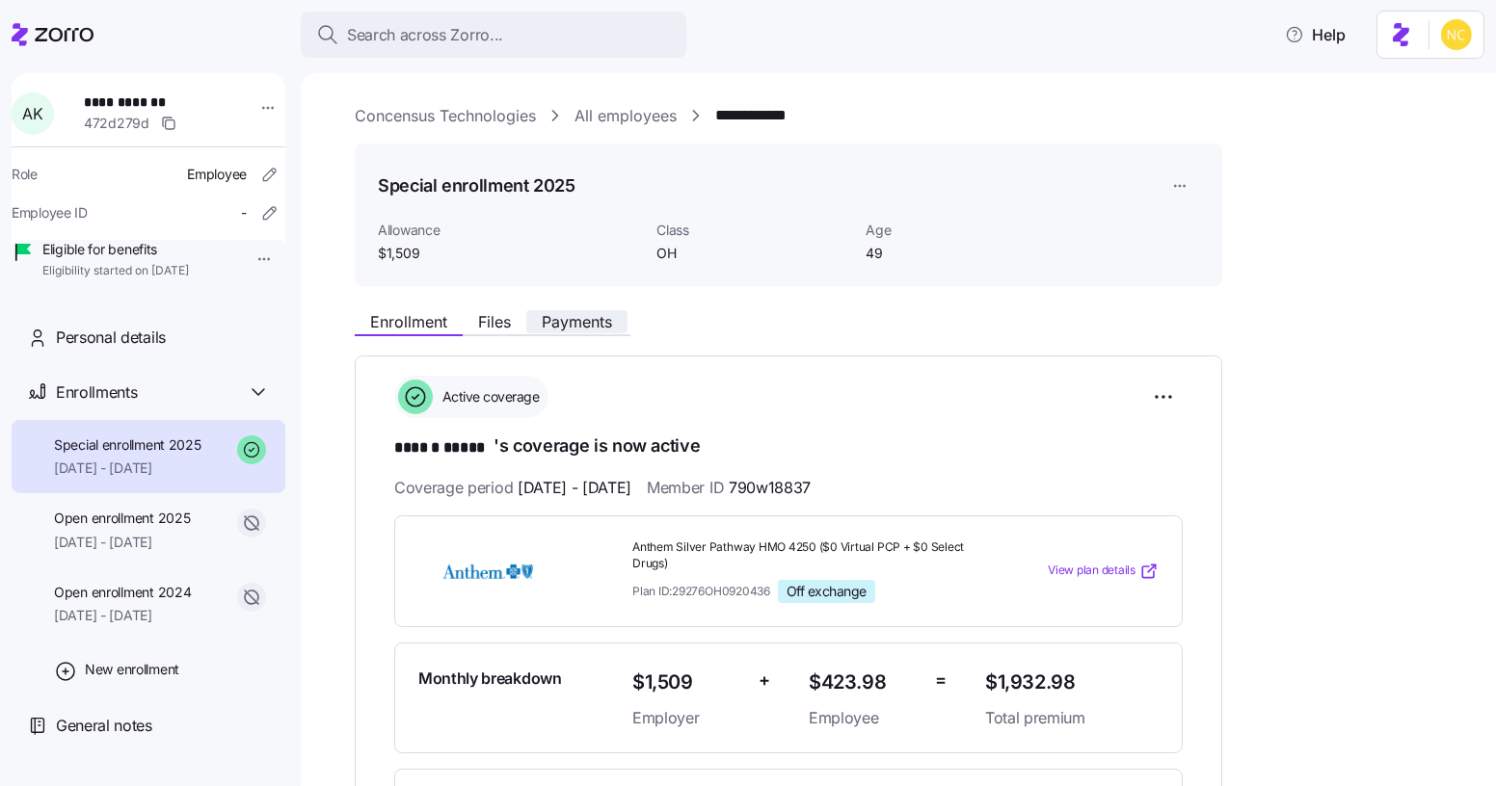
click at [566, 331] on button "Payments" at bounding box center [576, 321] width 101 height 23
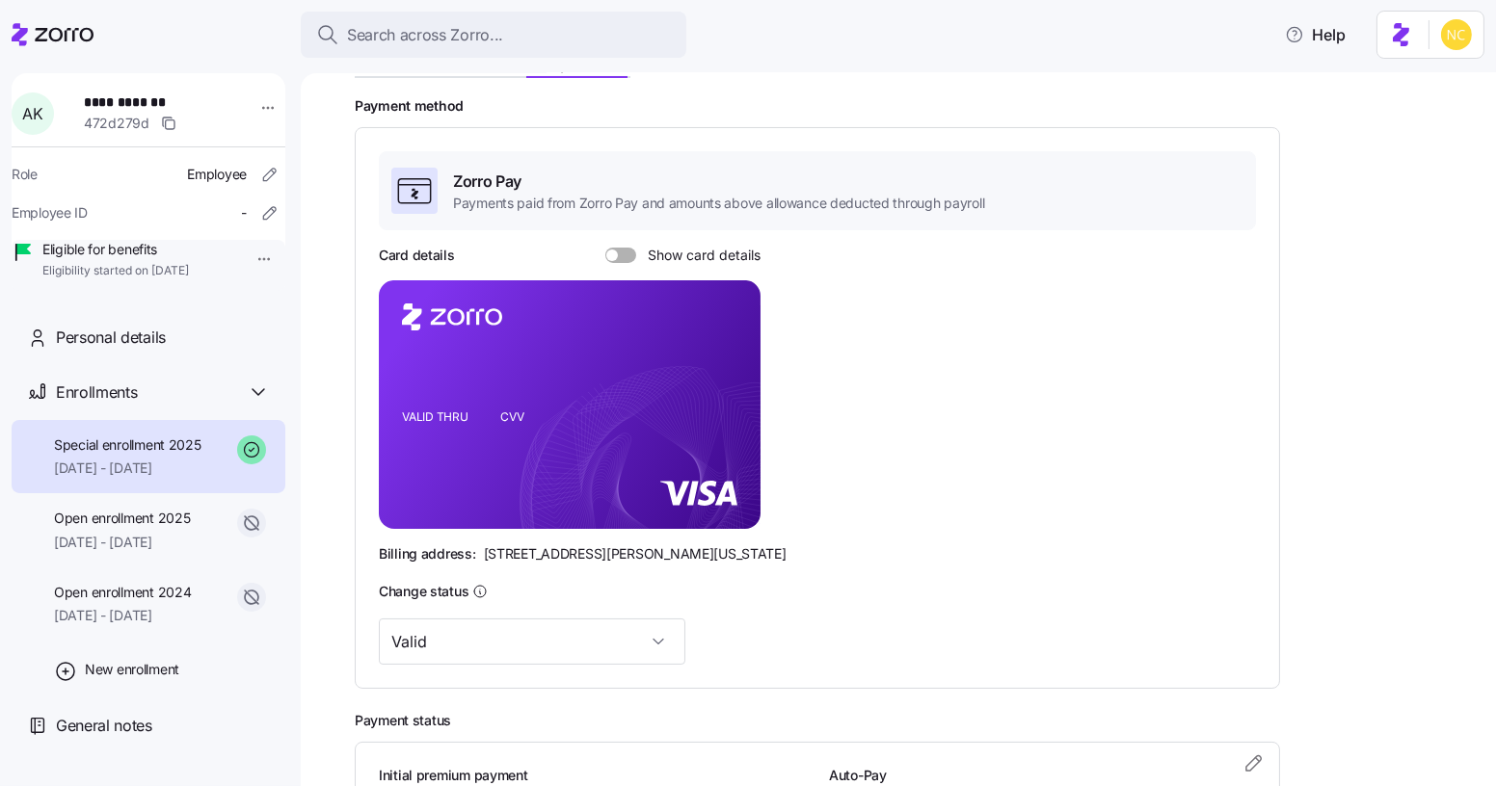
scroll to position [266, 0]
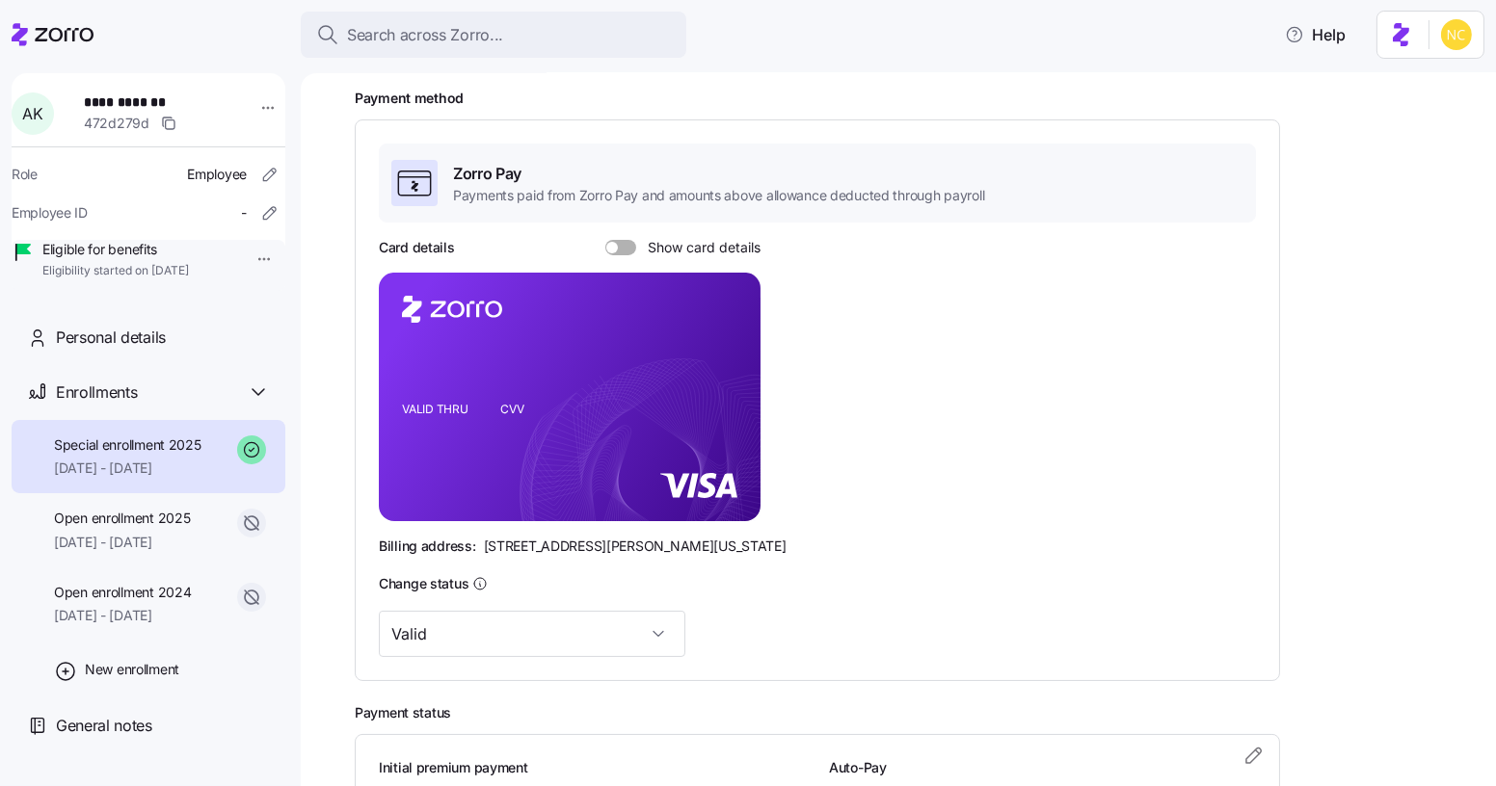
click at [626, 231] on div "Zorro Pay Payments paid from Zorro Pay and amounts above allowance deducted thr…" at bounding box center [817, 401] width 877 height 514
click at [625, 248] on span at bounding box center [627, 247] width 19 height 15
click at [605, 240] on input "Show card details" at bounding box center [605, 240] width 0 height 0
click at [569, 60] on div "Search across Zorro... Help" at bounding box center [748, 35] width 1473 height 54
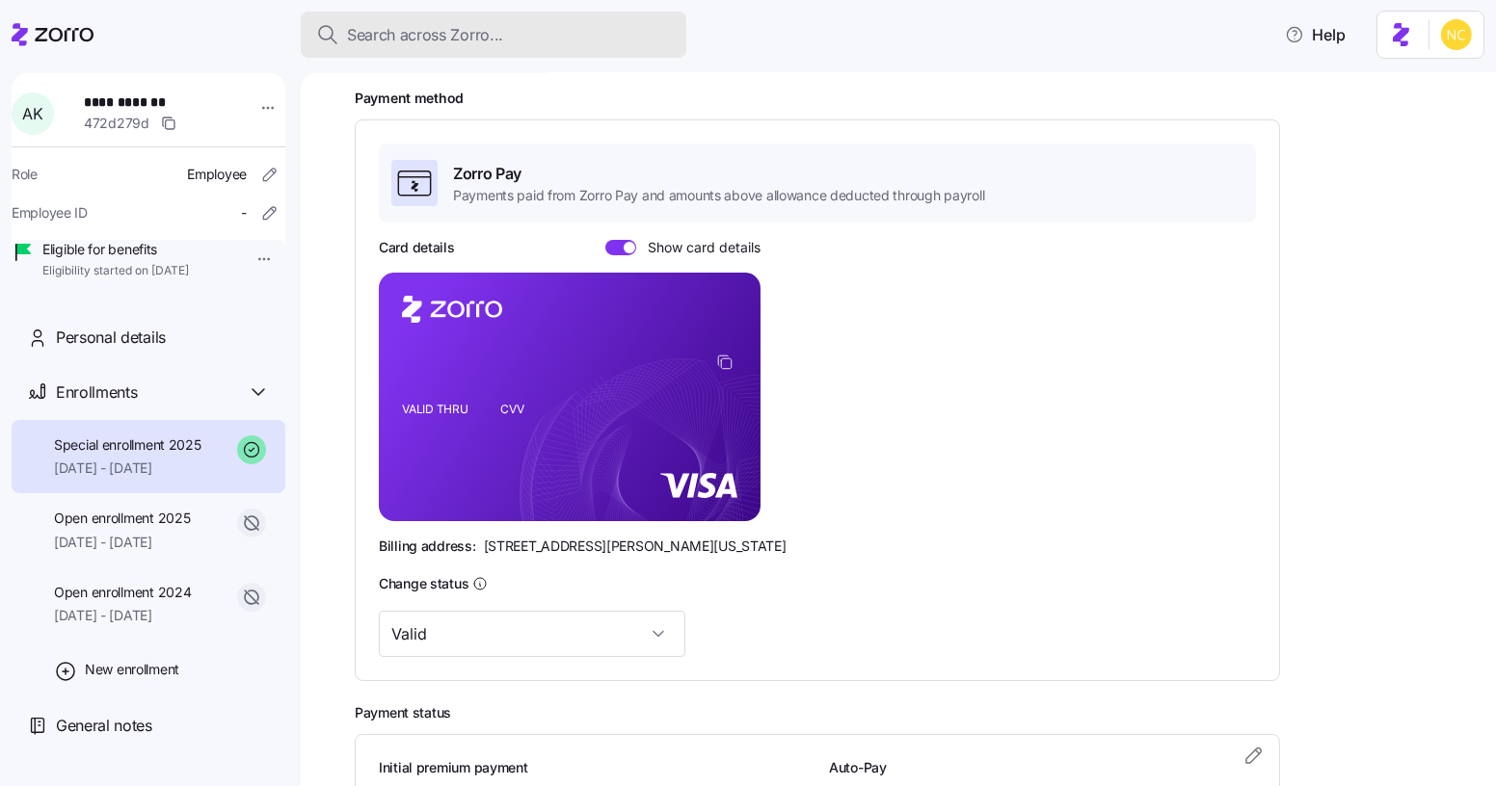
click at [543, 52] on button "Search across Zorro..." at bounding box center [494, 35] width 386 height 46
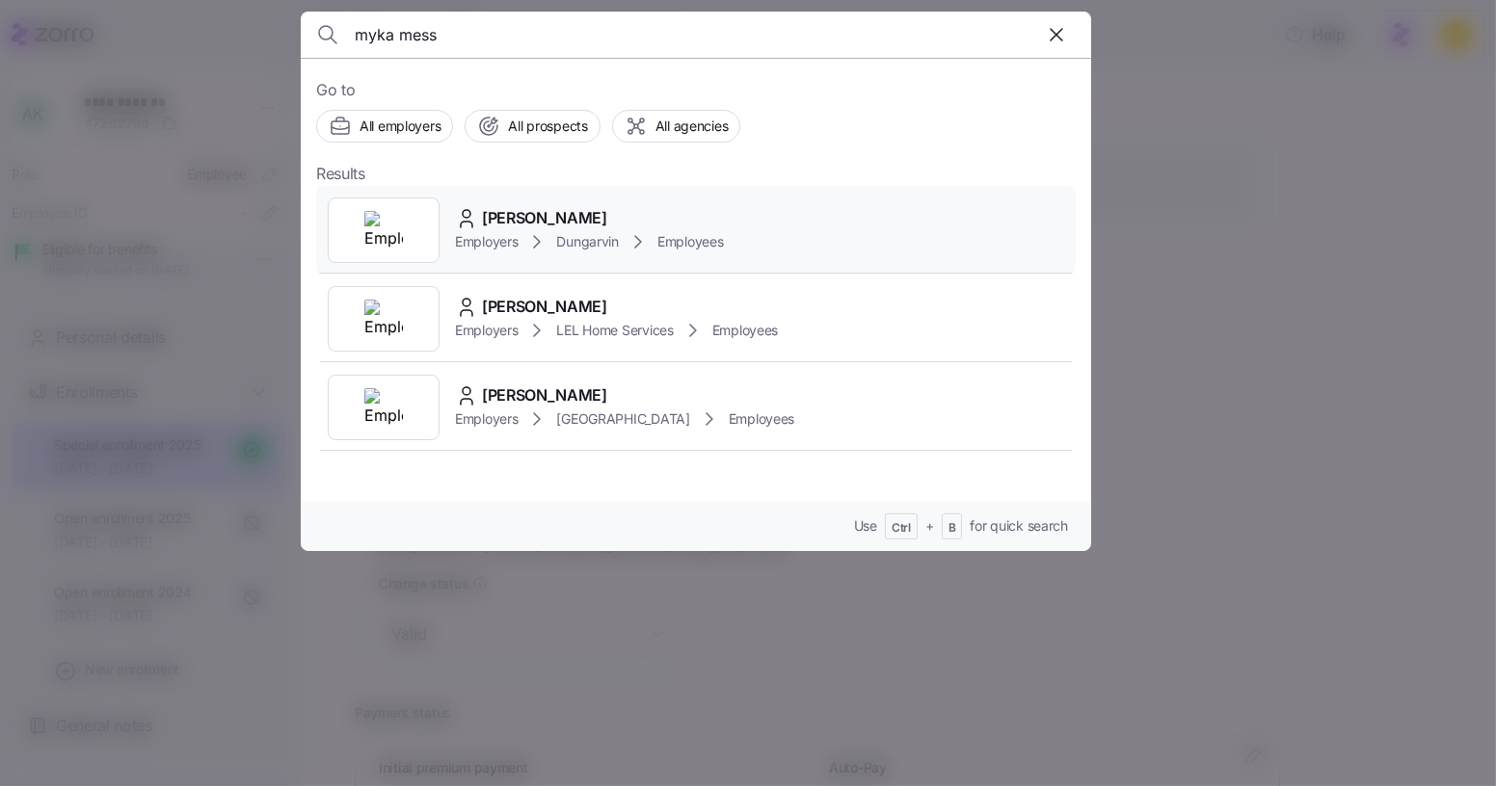
type input "myka mess"
click at [555, 215] on span "Myka Messinger" at bounding box center [544, 218] width 125 height 24
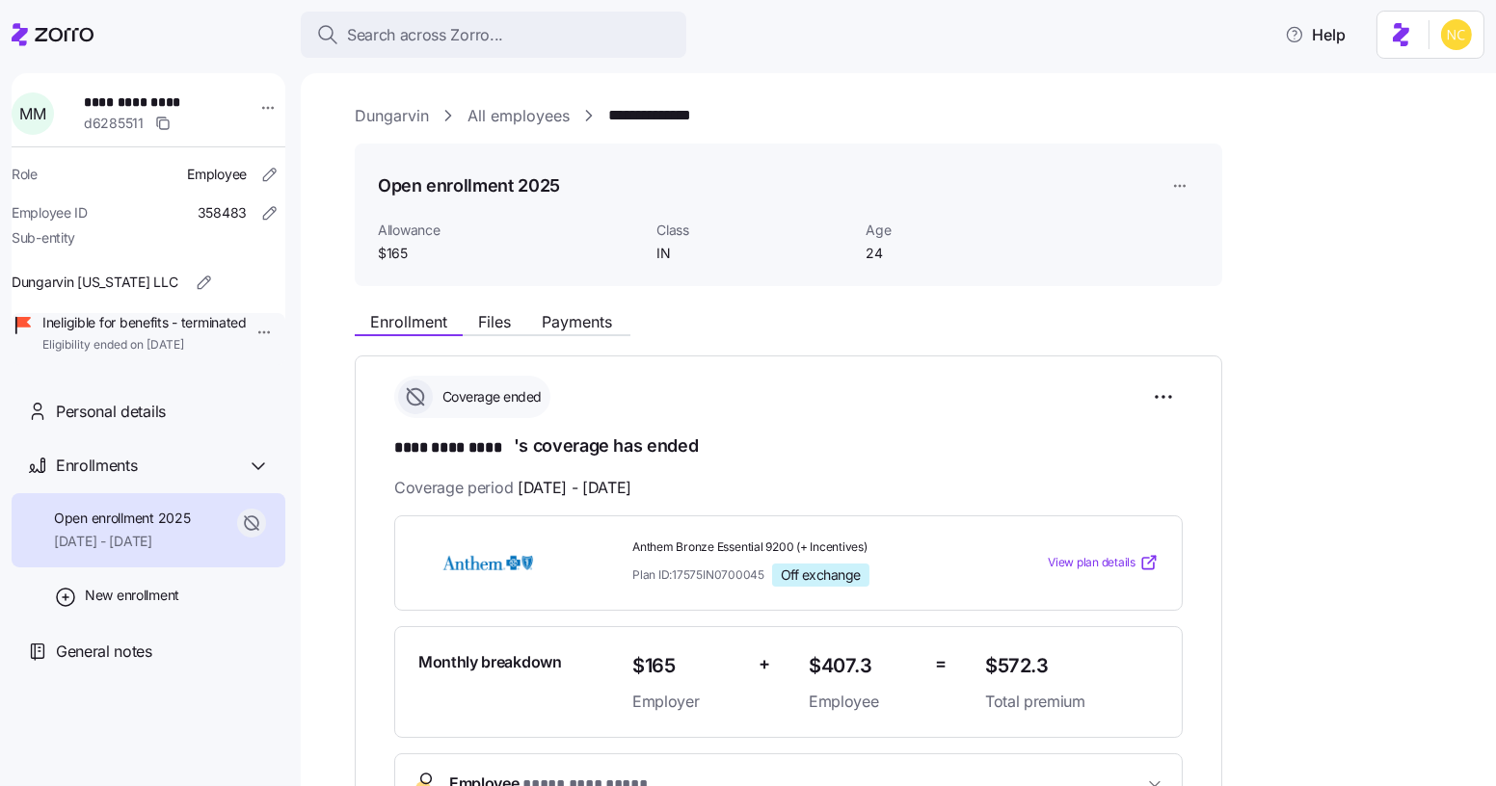
click at [386, 120] on link "Dungarvin" at bounding box center [392, 116] width 74 height 24
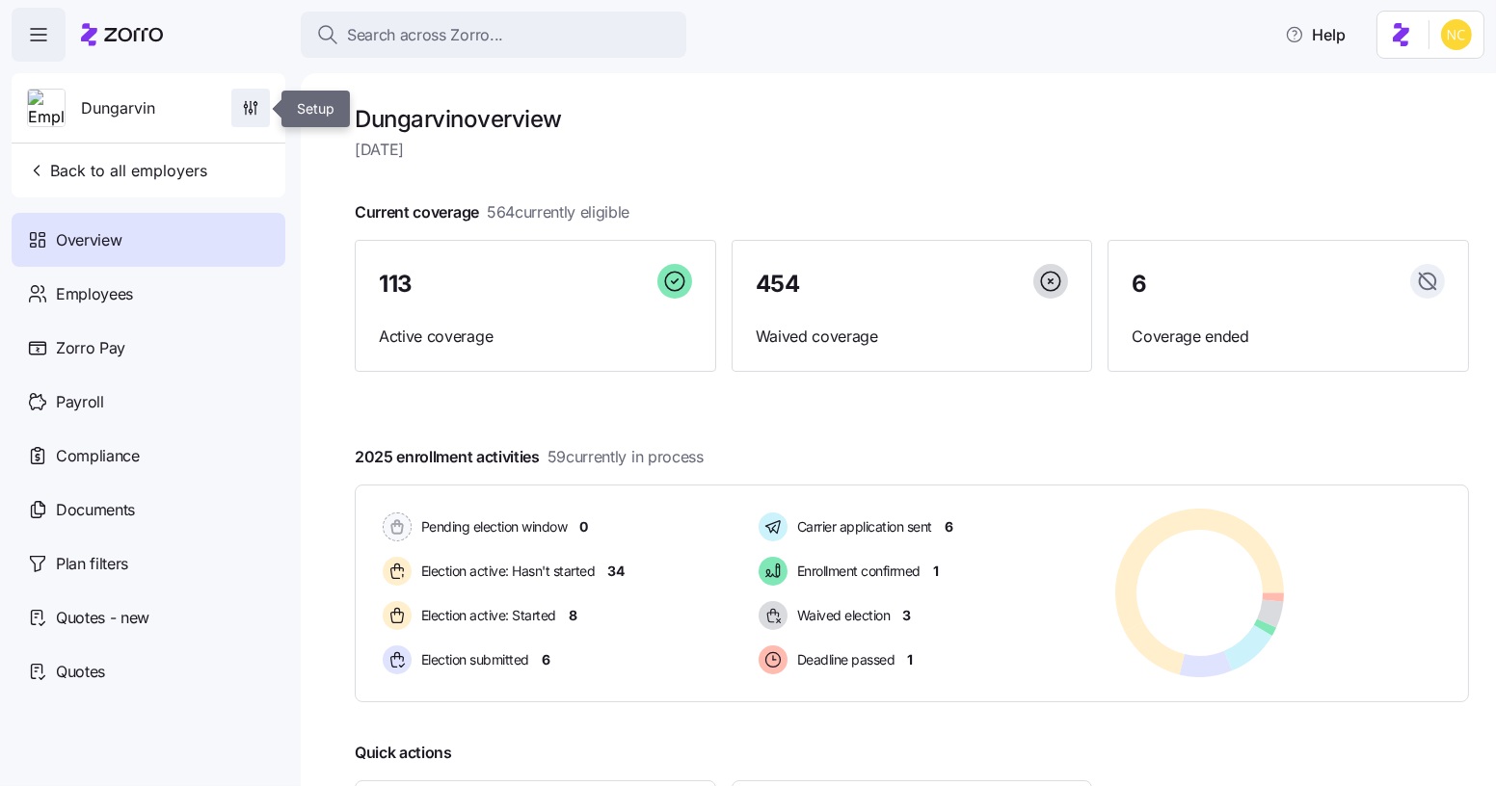
click at [260, 112] on span "button" at bounding box center [250, 108] width 37 height 37
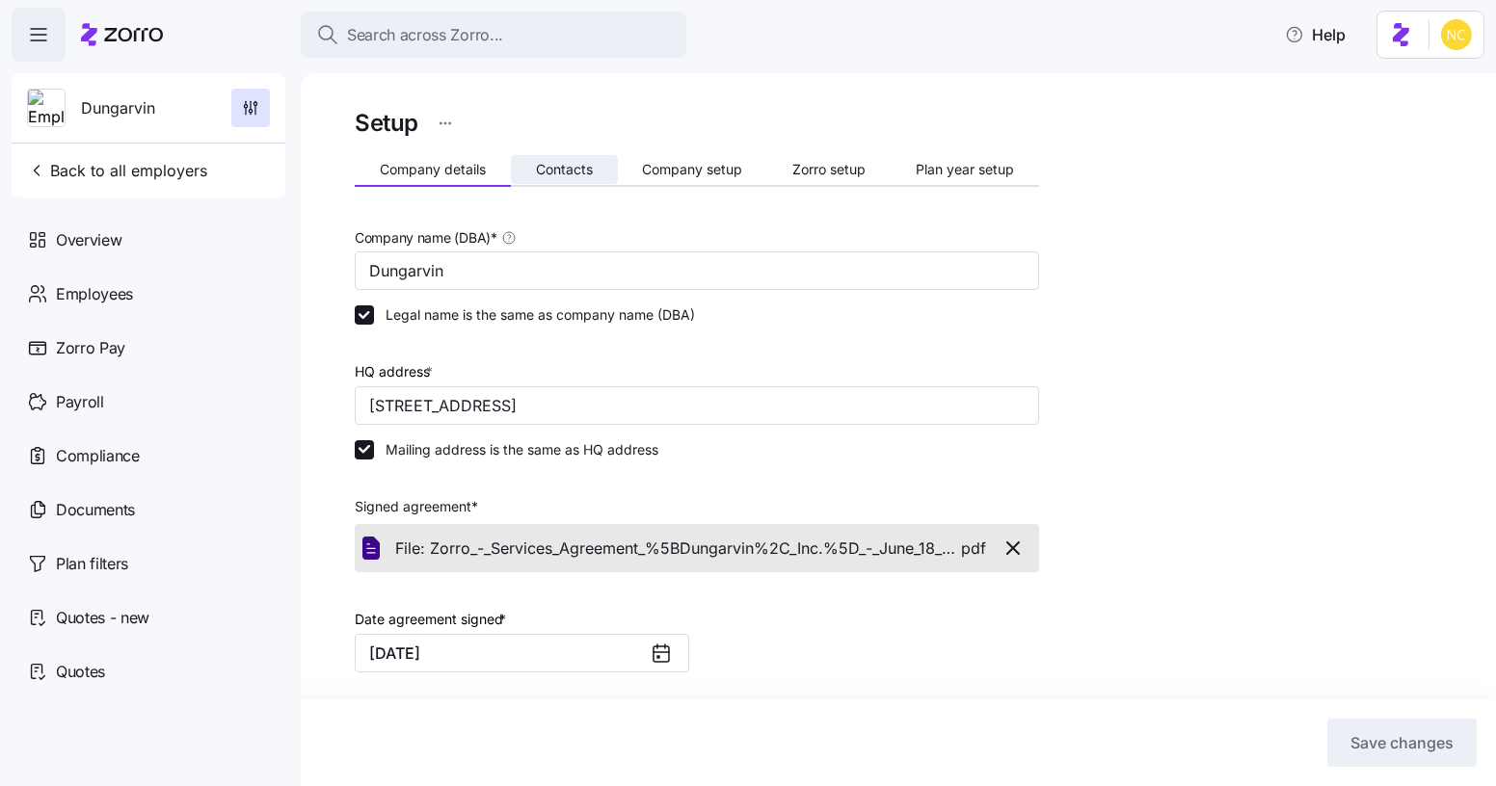
click at [574, 158] on button "Contacts" at bounding box center [564, 169] width 107 height 29
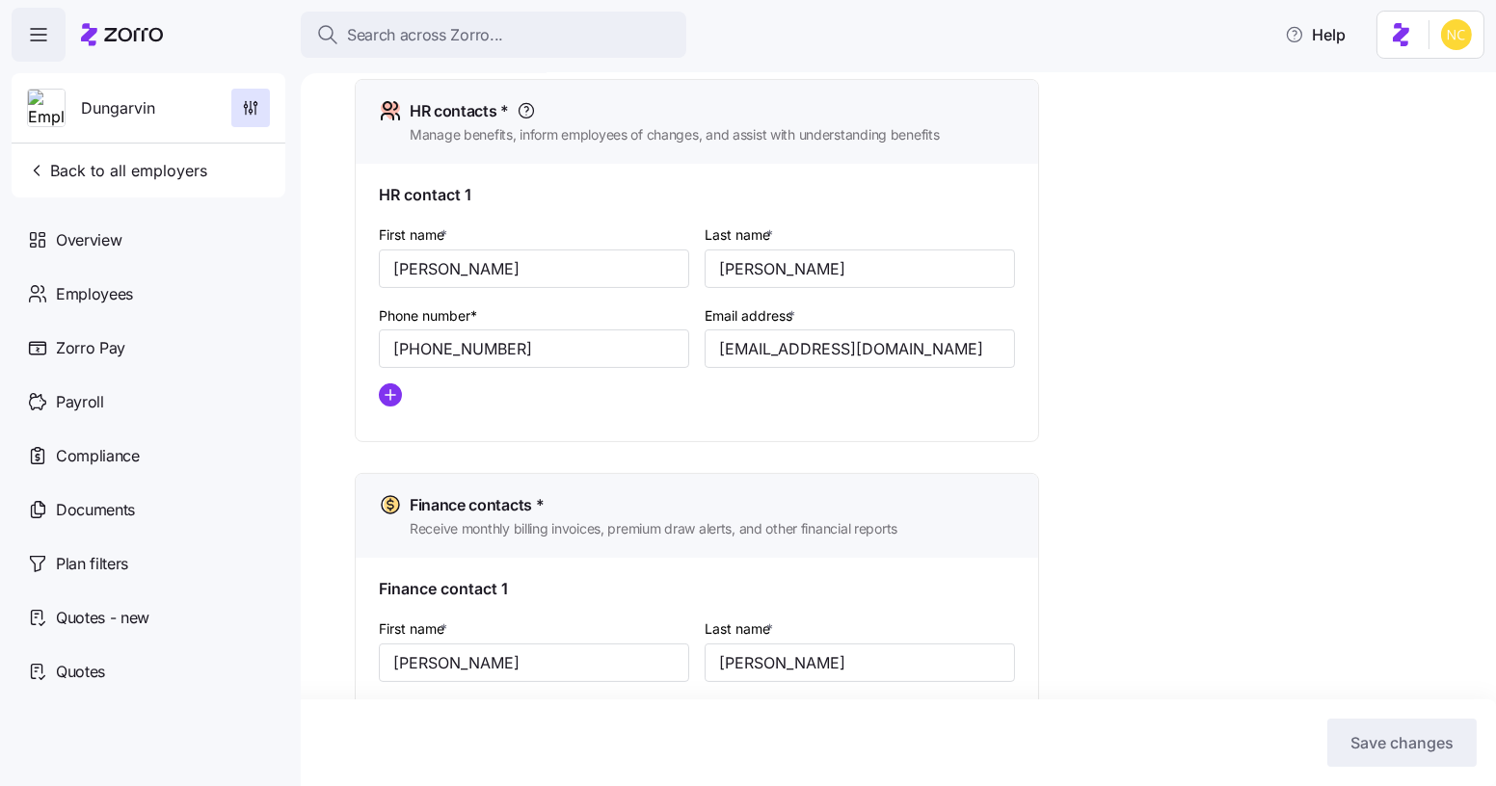
scroll to position [840, 0]
drag, startPoint x: 944, startPoint y: 350, endPoint x: 617, endPoint y: 346, distance: 326.7
click at [617, 346] on div "First name * Shelby Last name * Simpson Phone number* (651) 789-5938 Email addr…" at bounding box center [697, 323] width 652 height 215
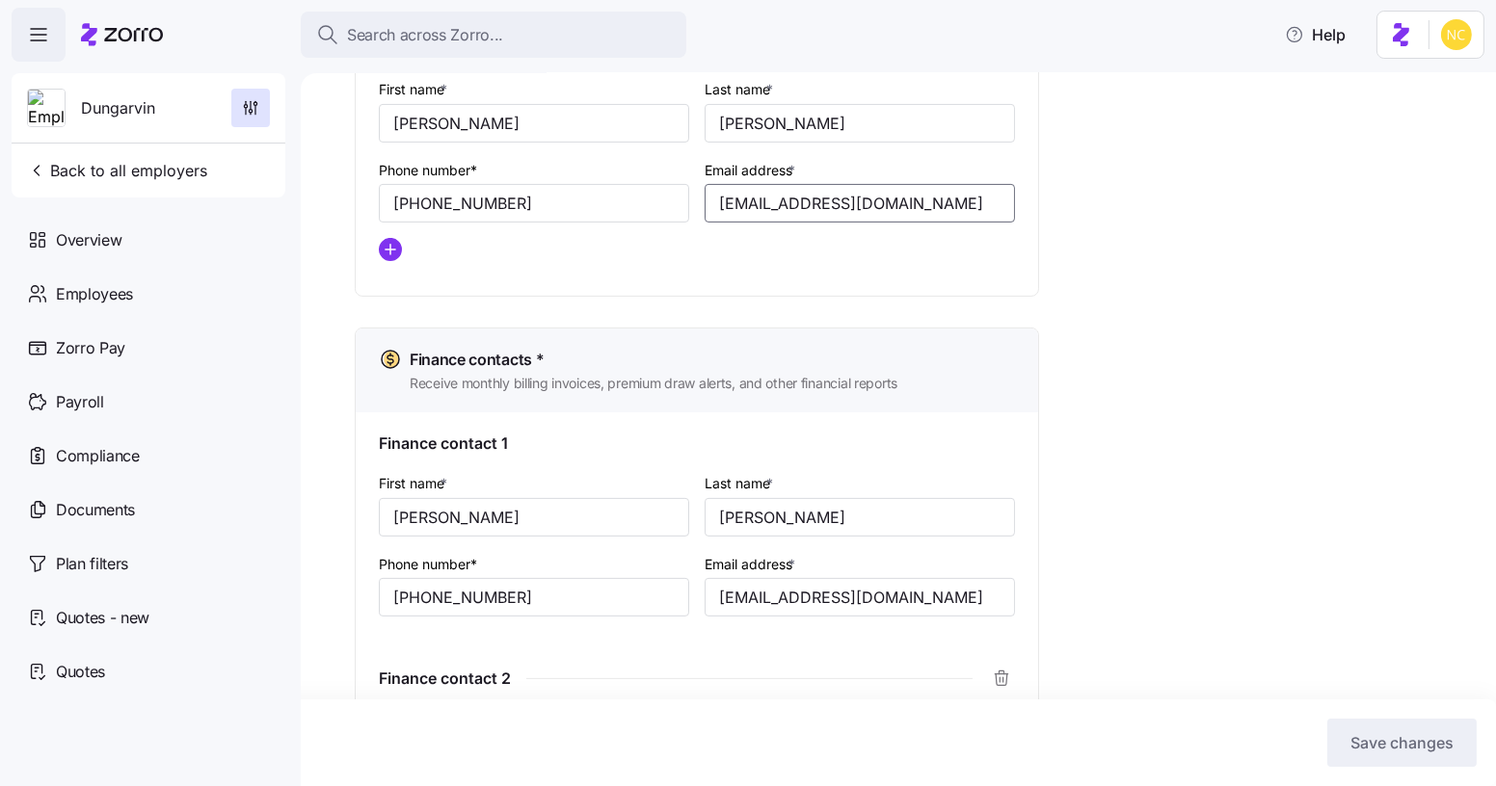
scroll to position [990, 0]
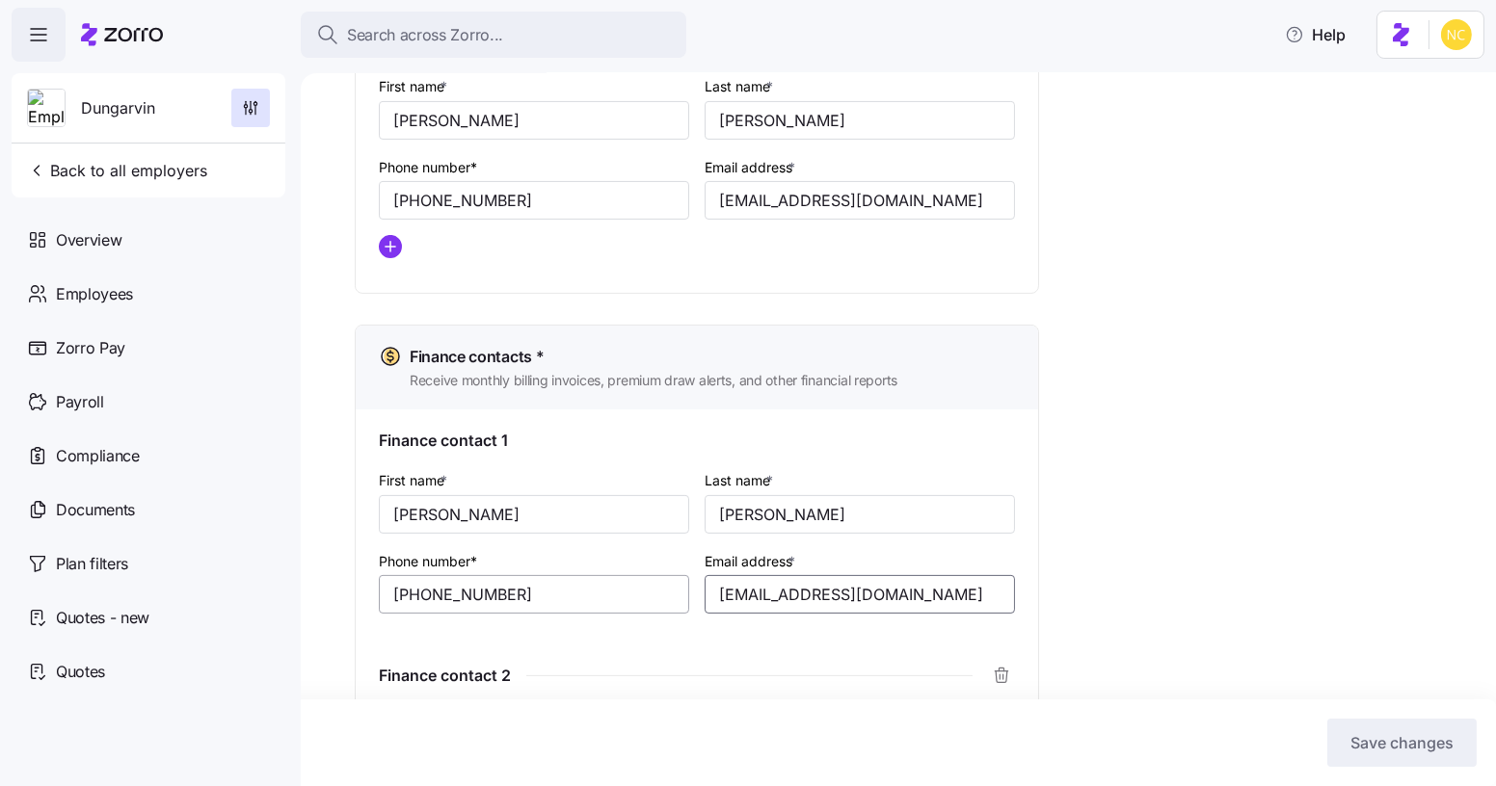
drag, startPoint x: 956, startPoint y: 604, endPoint x: 678, endPoint y: 605, distance: 278.5
click at [689, 608] on div "First name * Ryan Last name * Theisen Phone number* (651) 789-5941 Email addres…" at bounding box center [697, 557] width 652 height 192
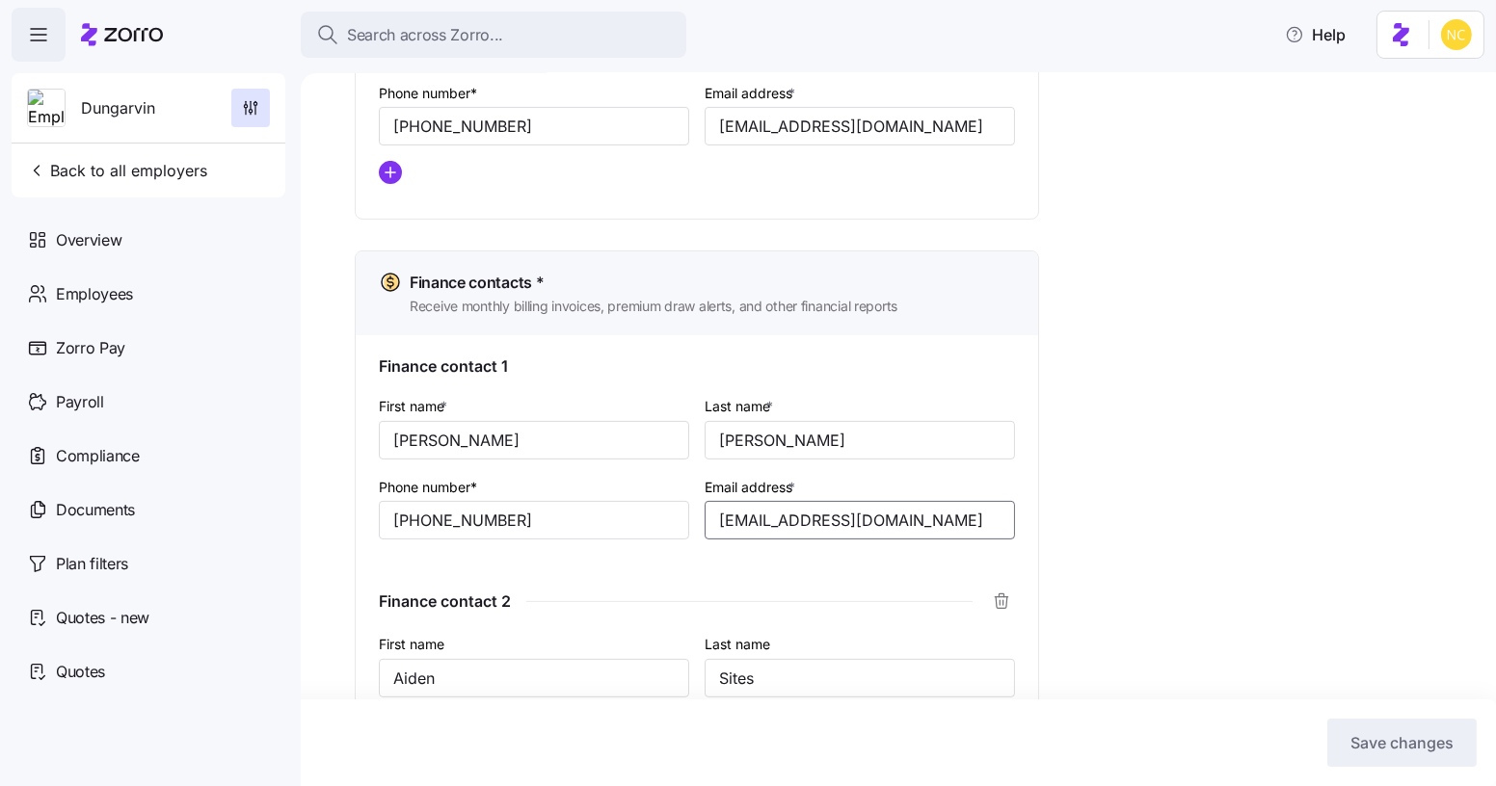
scroll to position [1065, 0]
click at [472, 39] on span "Search across Zorro..." at bounding box center [425, 35] width 156 height 24
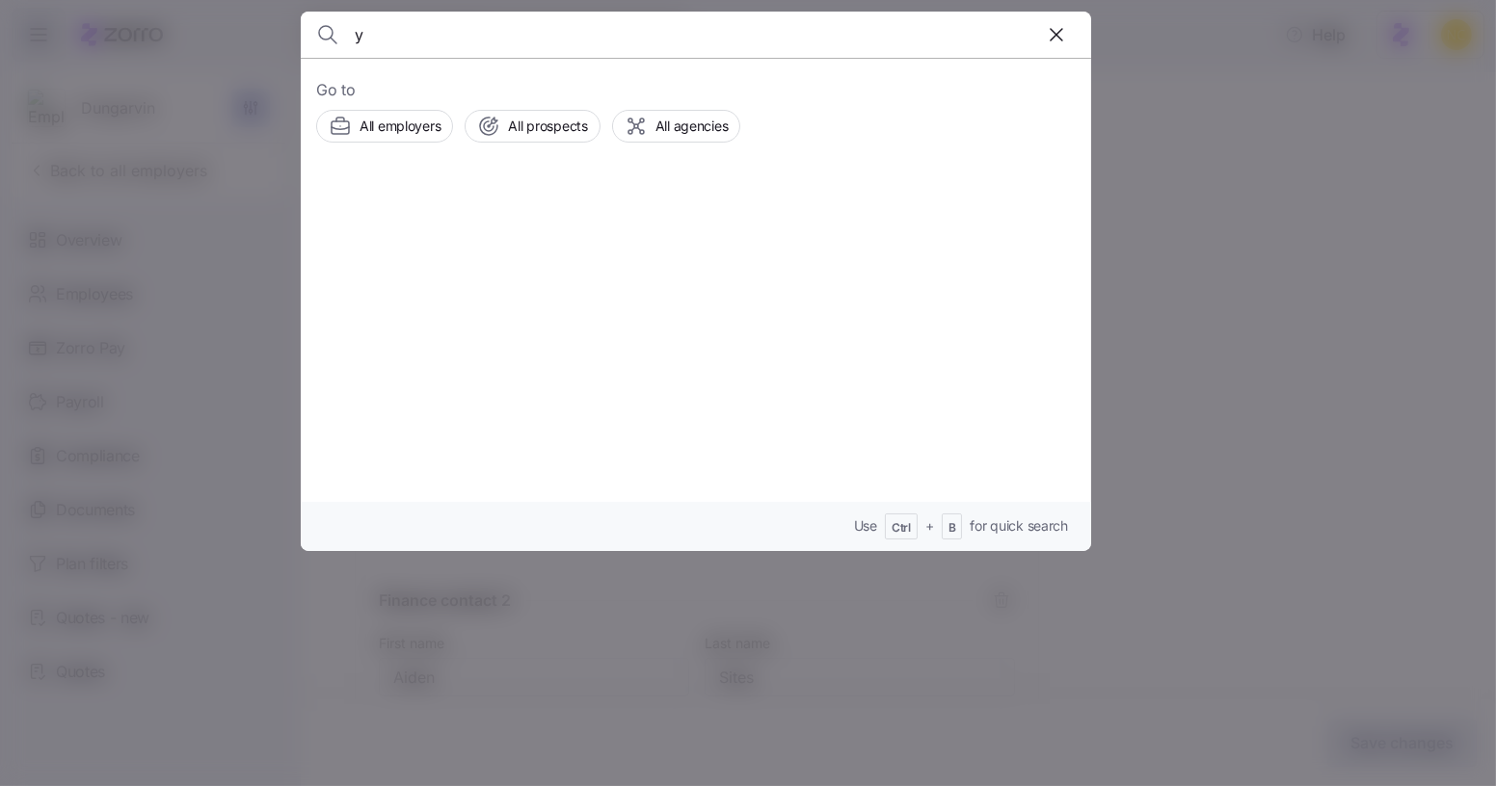
type input "y"
type input "n"
type input "myka me"
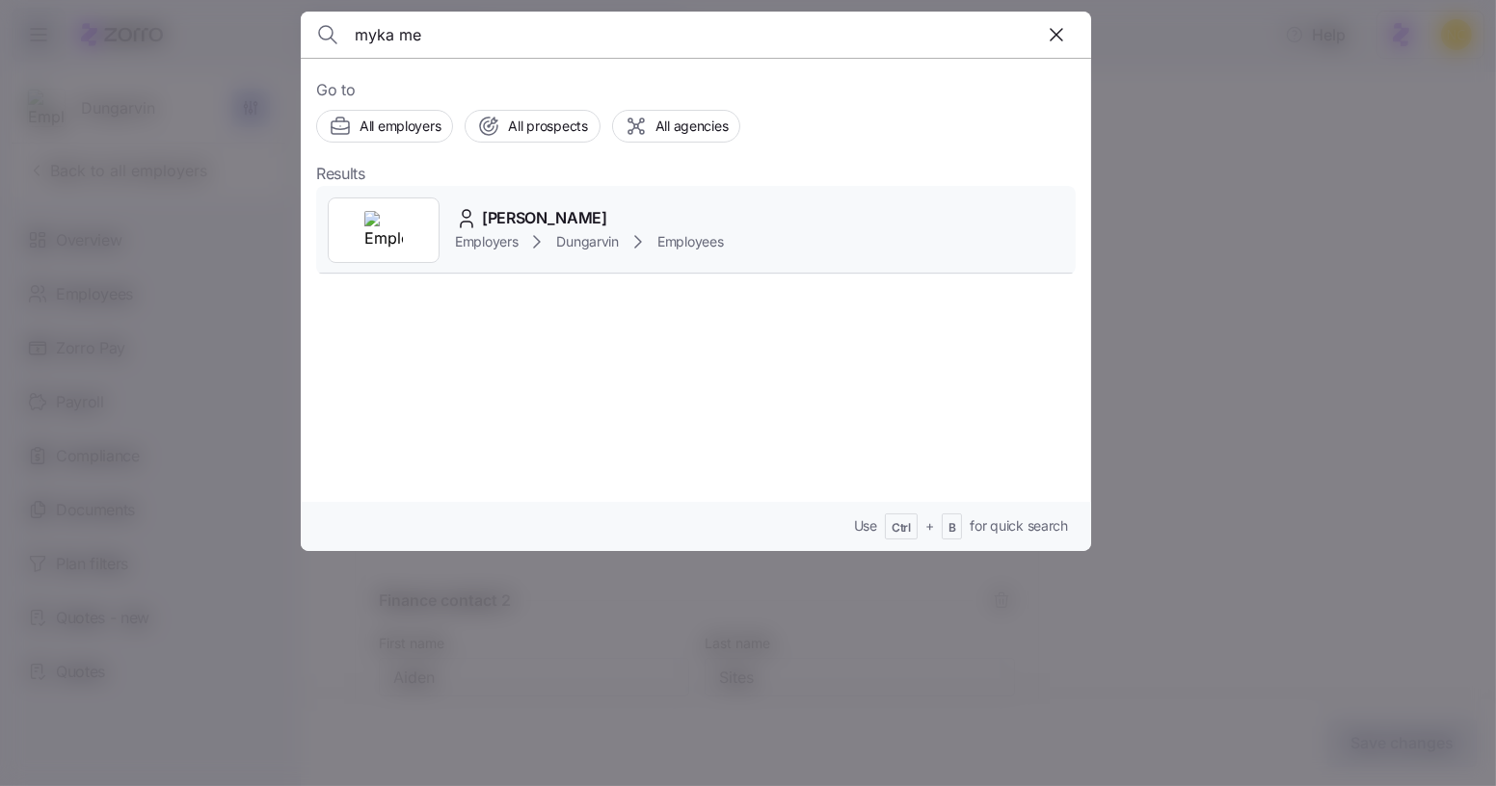
click at [571, 220] on span "Myka Messinger" at bounding box center [544, 218] width 125 height 24
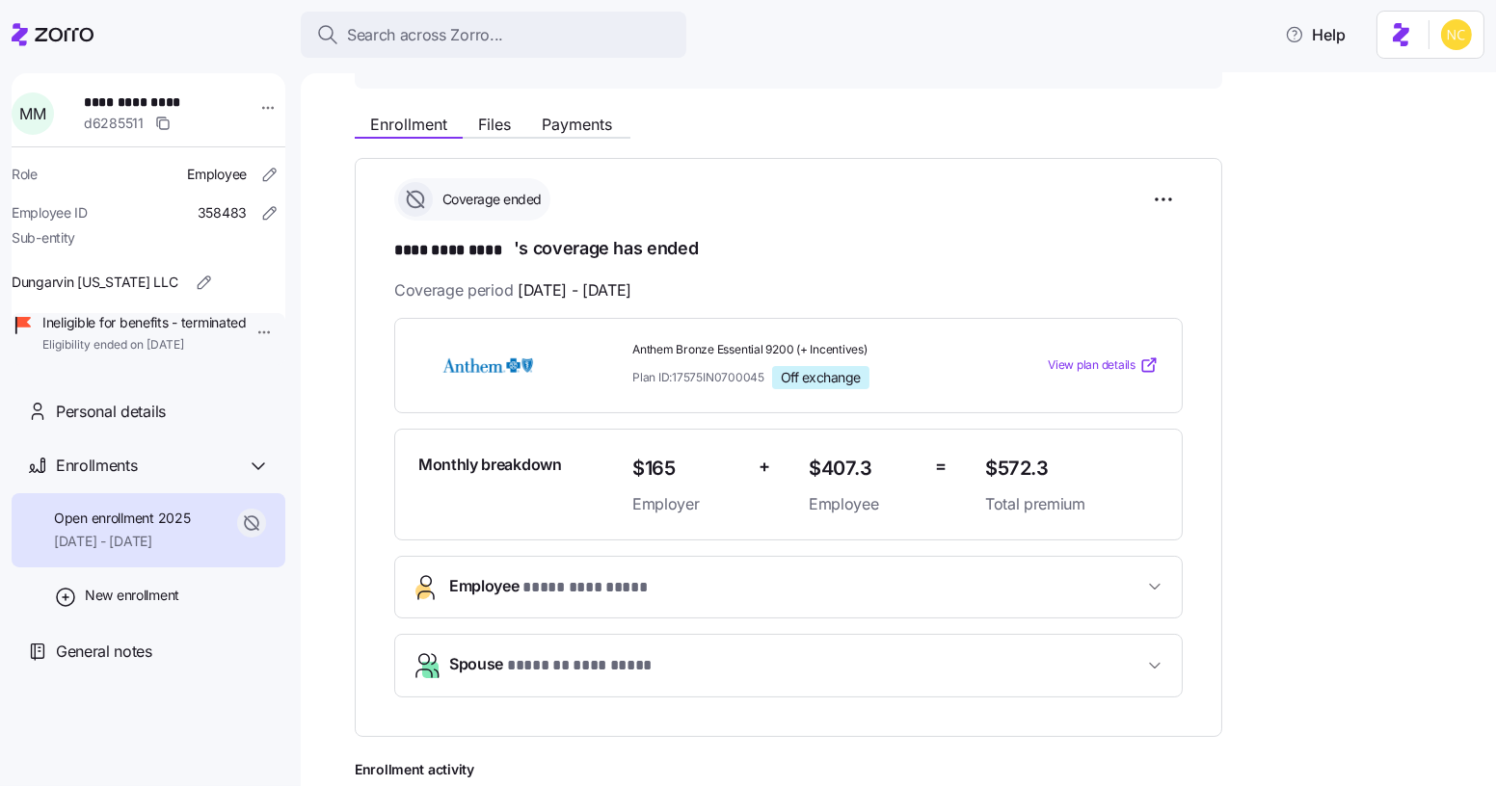
scroll to position [202, 0]
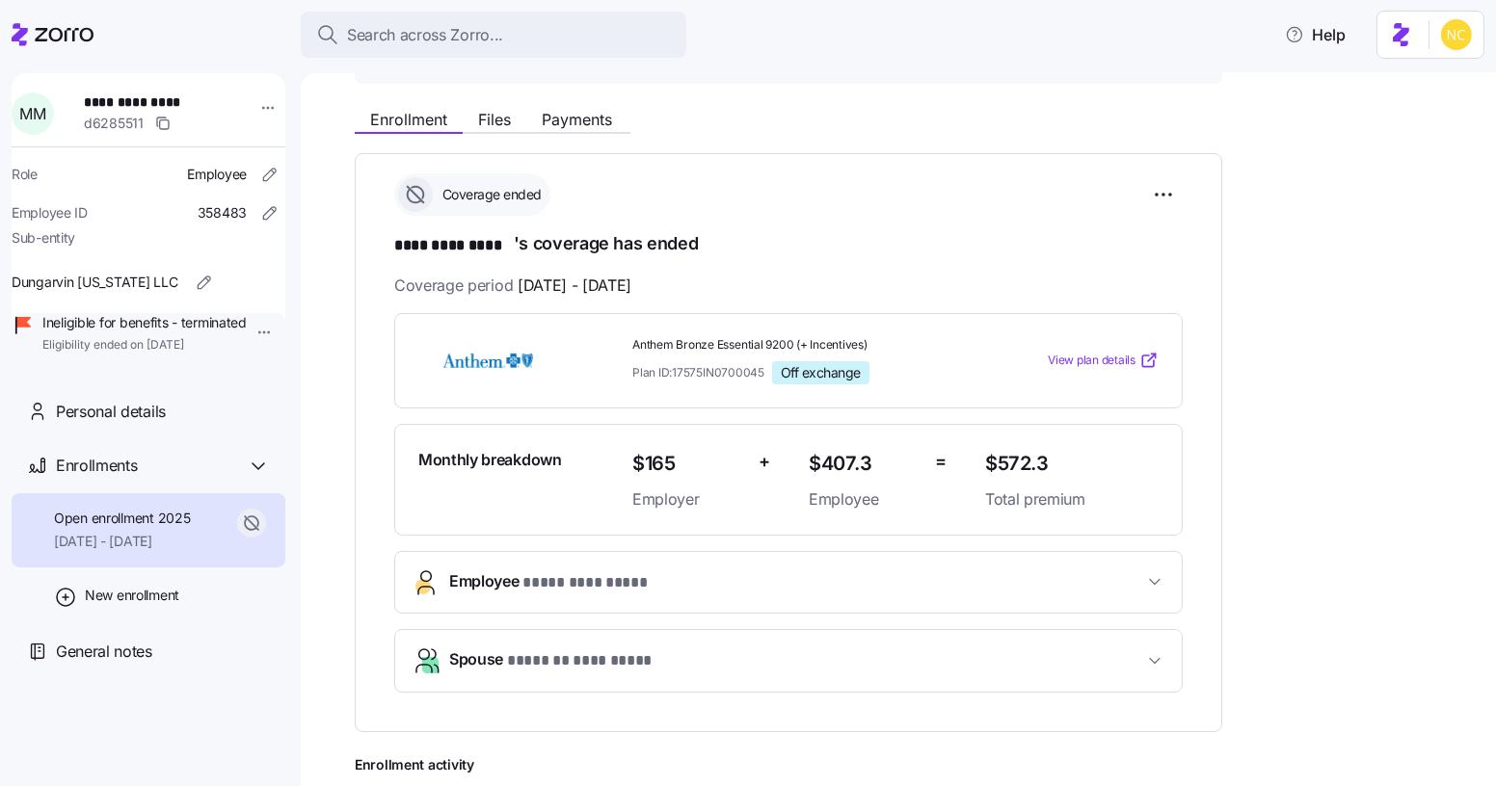
click at [577, 580] on span "* **** ********* *" at bounding box center [585, 584] width 127 height 24
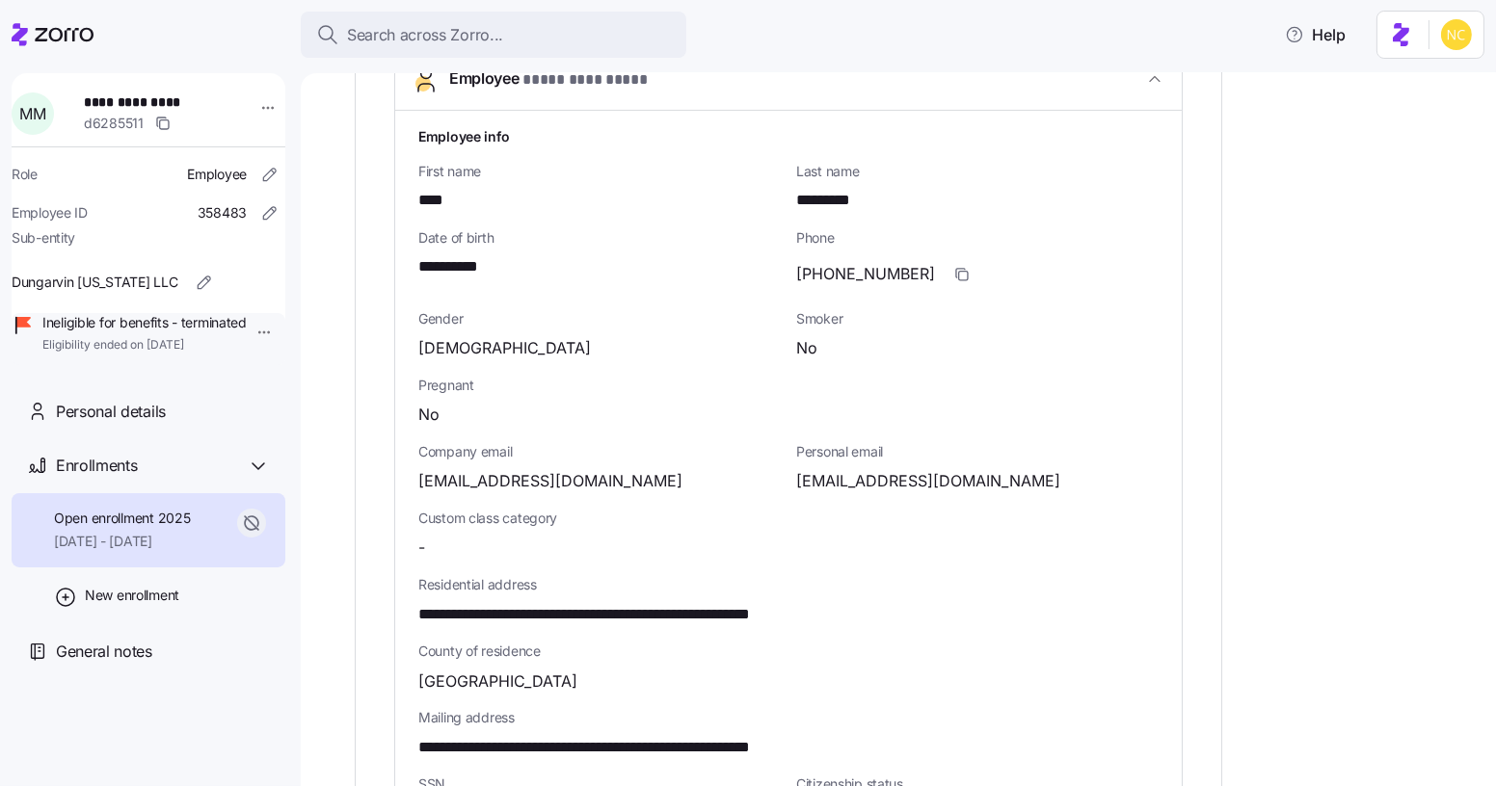
scroll to position [706, 0]
drag, startPoint x: 409, startPoint y: 606, endPoint x: 875, endPoint y: 603, distance: 466.5
click at [875, 603] on div "**********" at bounding box center [788, 600] width 786 height 981
copy span "**********"
